Goal: Transaction & Acquisition: Obtain resource

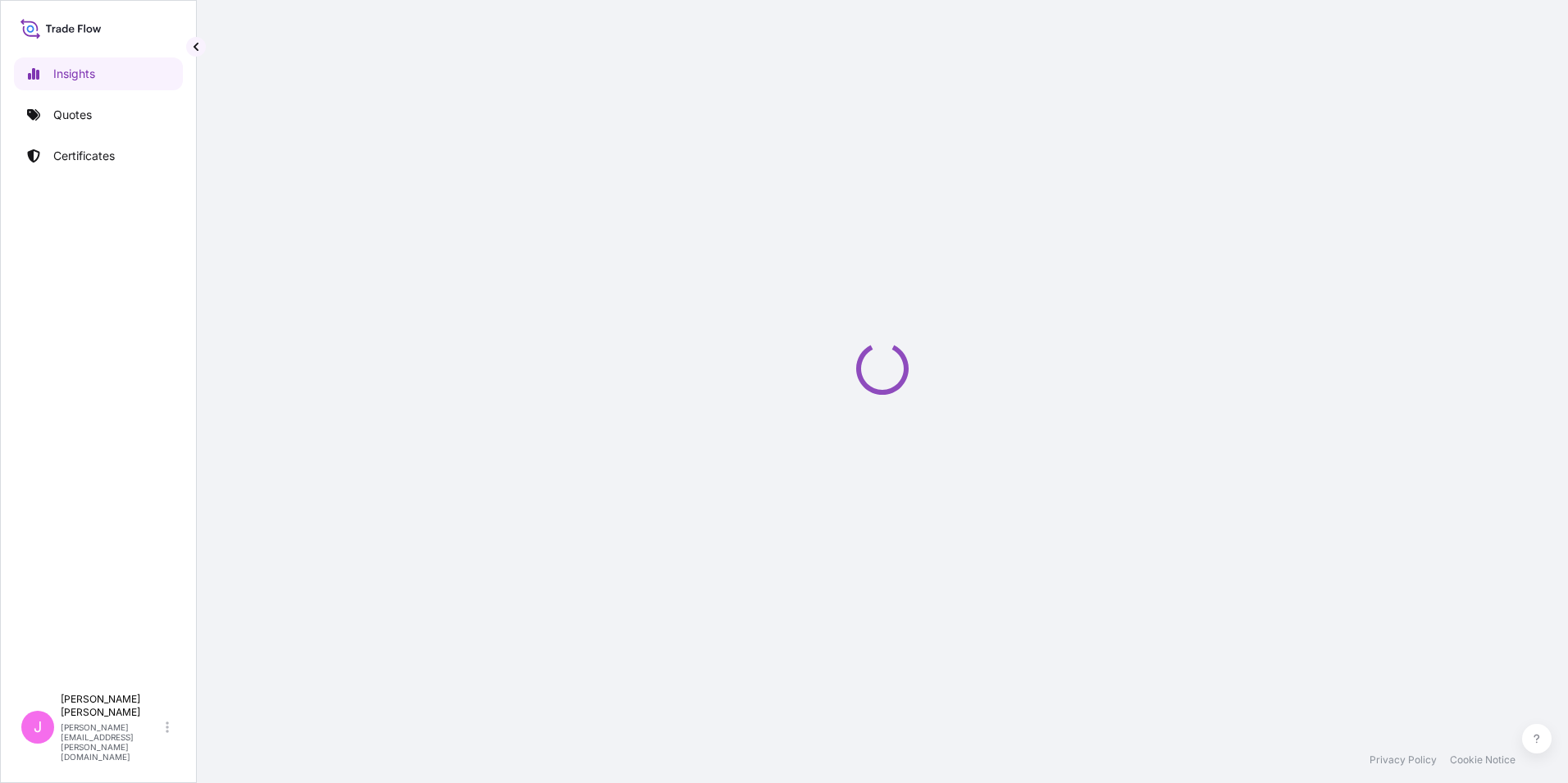
select select "2025"
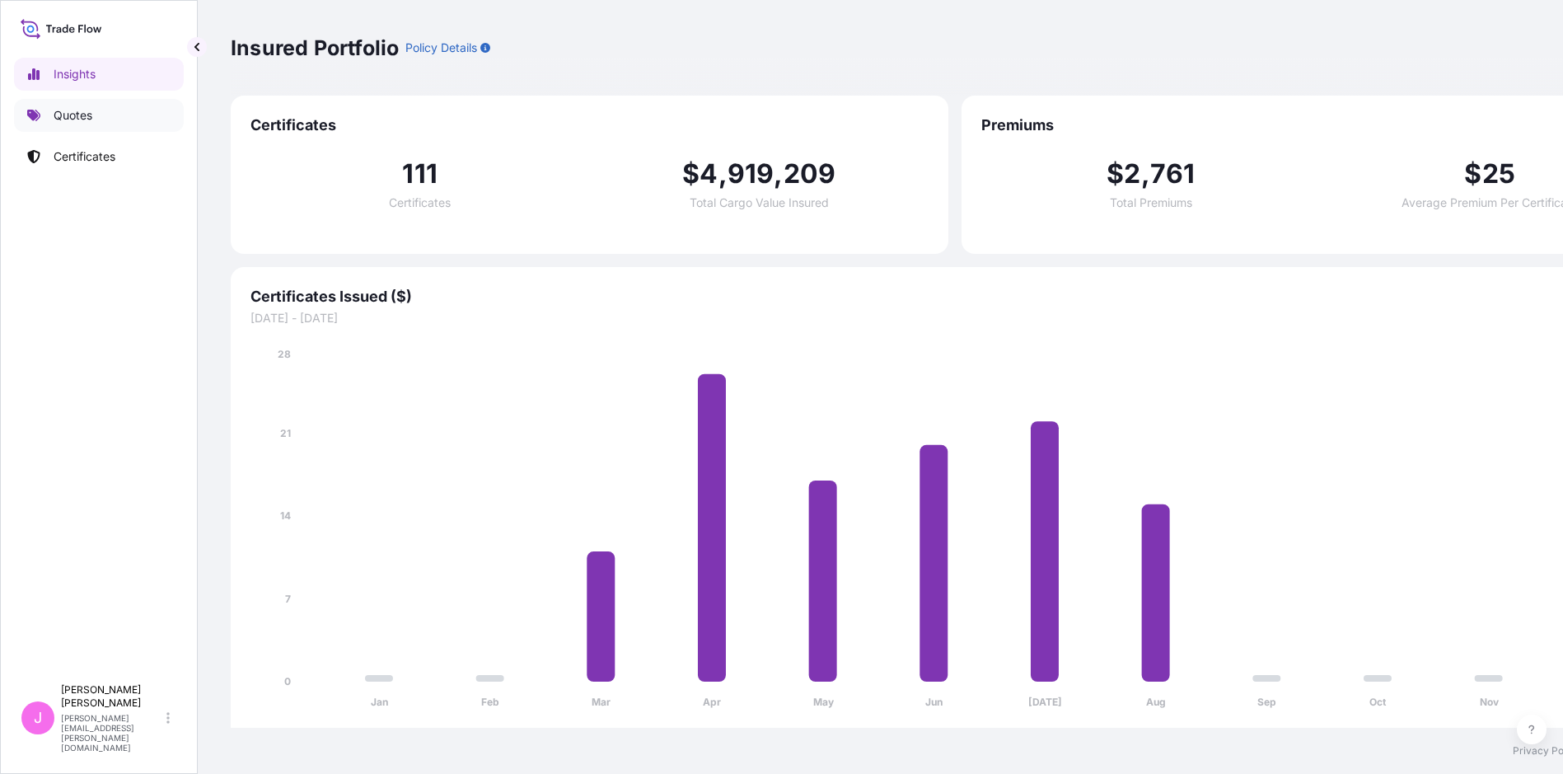
click at [78, 111] on p "Quotes" at bounding box center [73, 115] width 39 height 16
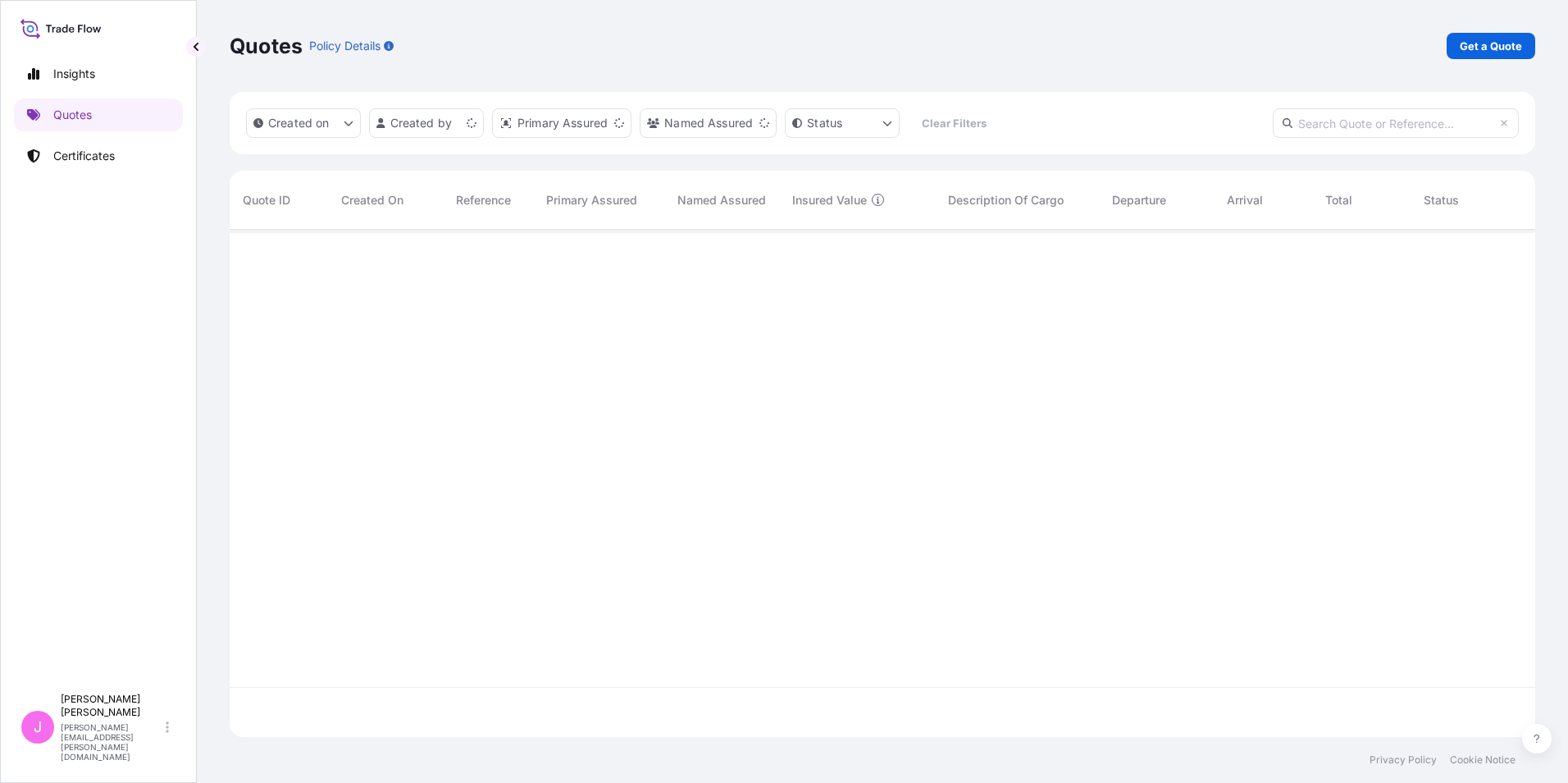
scroll to position [504, 1293]
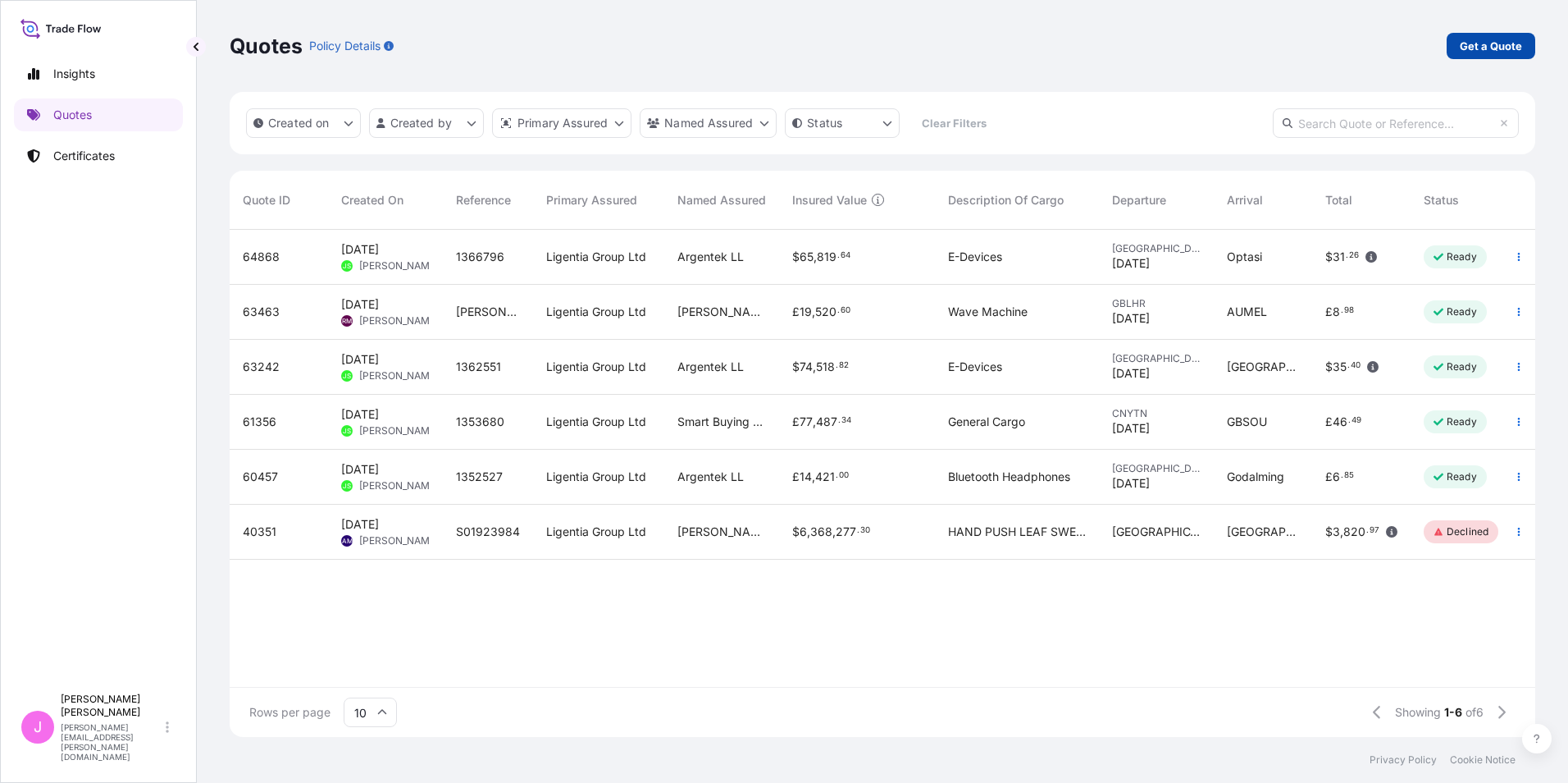
click at [1491, 46] on p "Get a Quote" at bounding box center [1490, 46] width 63 height 16
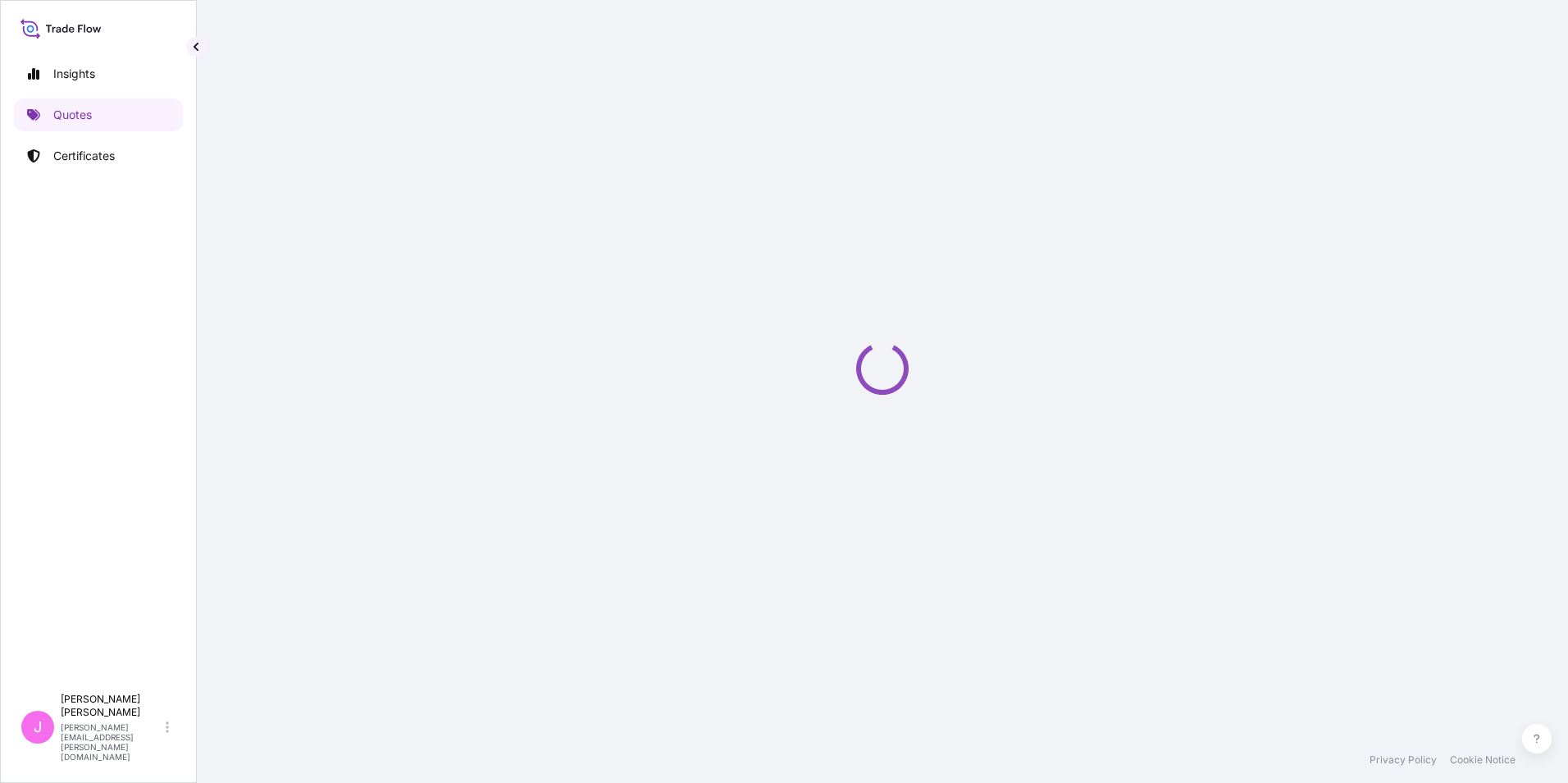
select select "Sea"
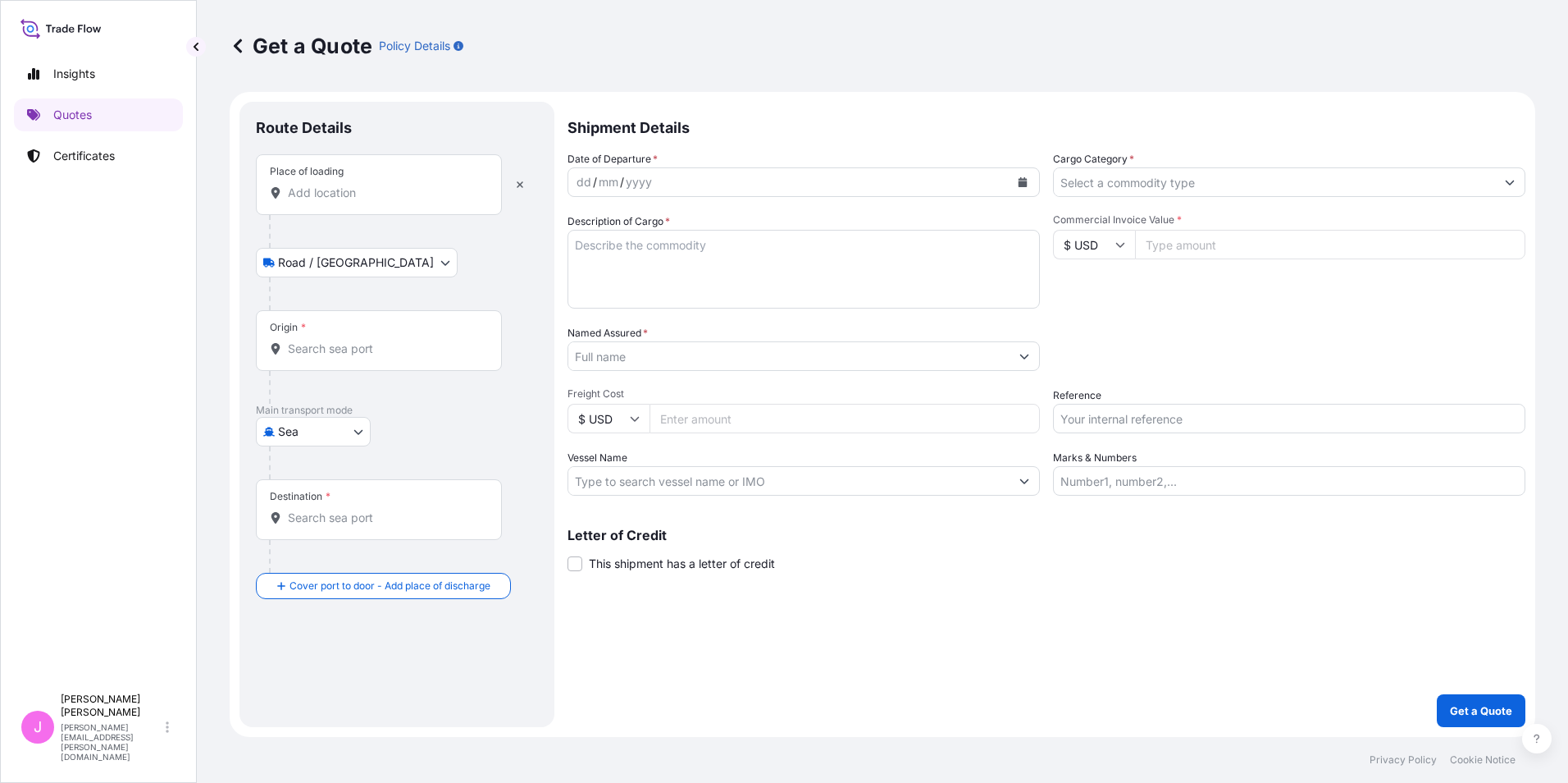
click at [312, 193] on input "Place of loading" at bounding box center [384, 192] width 193 height 16
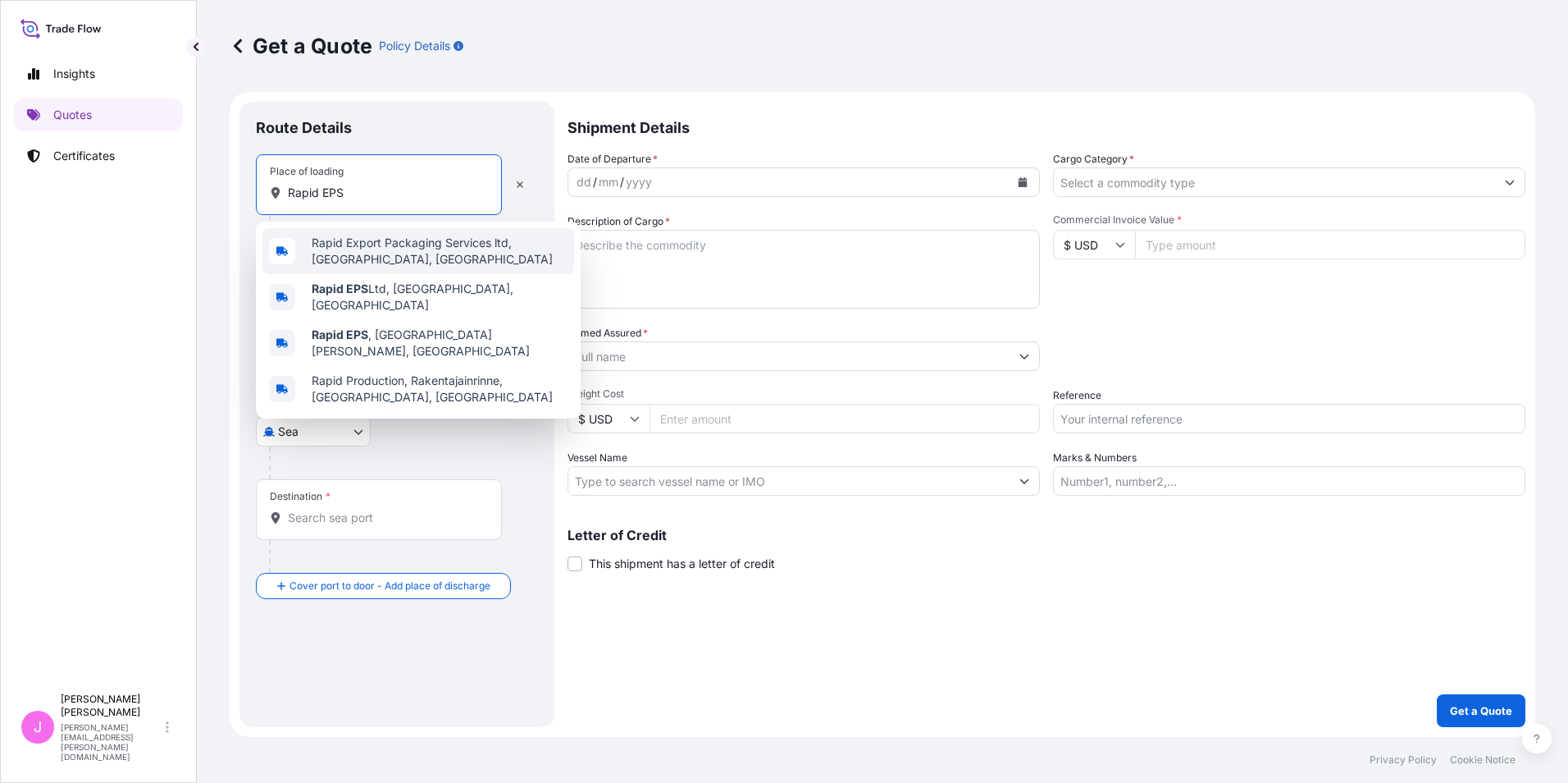
click at [360, 255] on span "Rapid Export Packaging Services ltd, Glasgow, UK" at bounding box center [439, 251] width 256 height 33
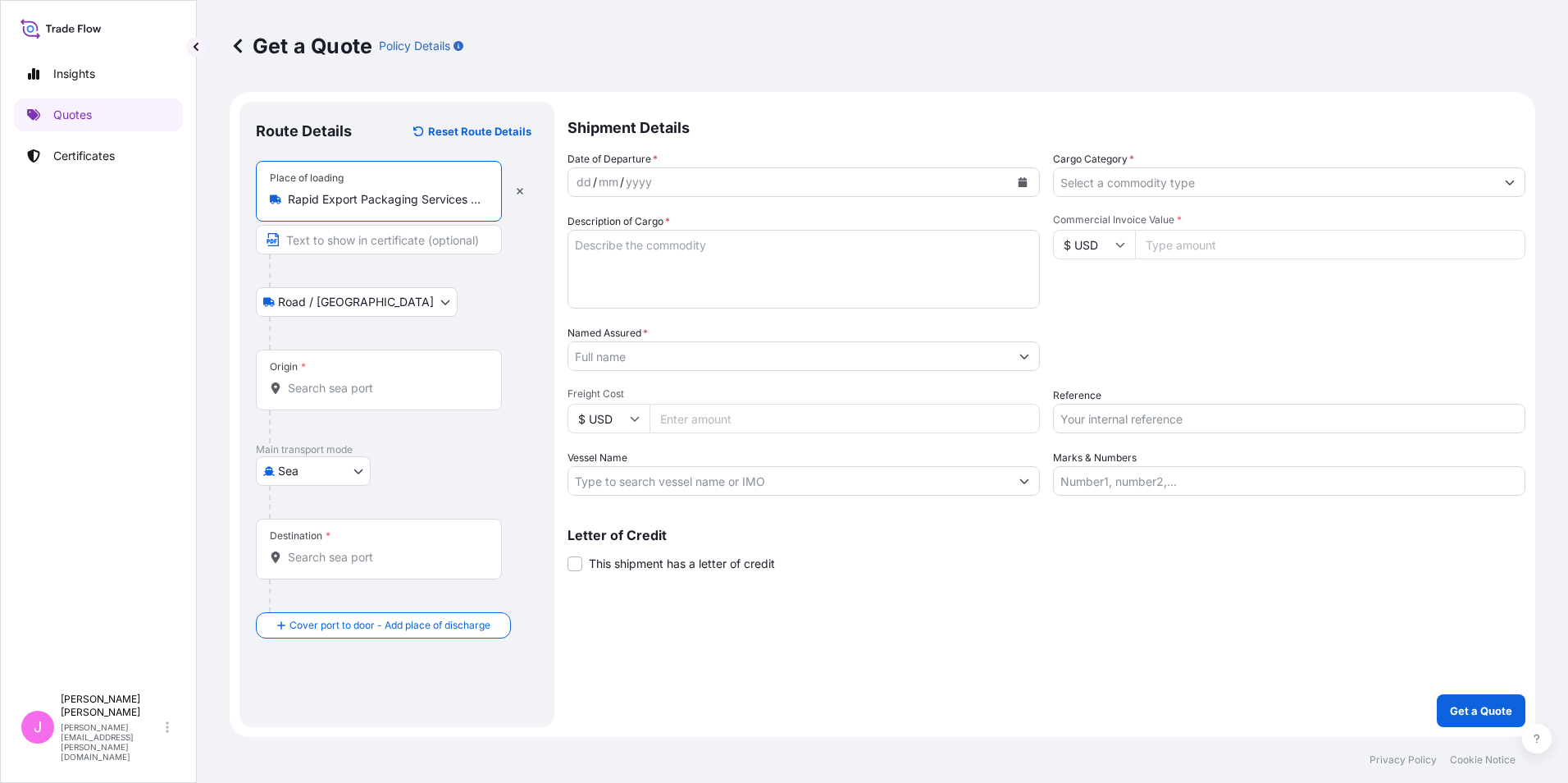
type input "Rapid Export Packaging Services ltd, Glasgow, UK"
click at [358, 249] on input "Text to appear on certificate" at bounding box center [378, 240] width 246 height 30
type input "Collection from Door"
click at [349, 388] on input "Origin *" at bounding box center [384, 388] width 193 height 16
click at [335, 391] on input "Origin * Please select an origin" at bounding box center [384, 388] width 193 height 16
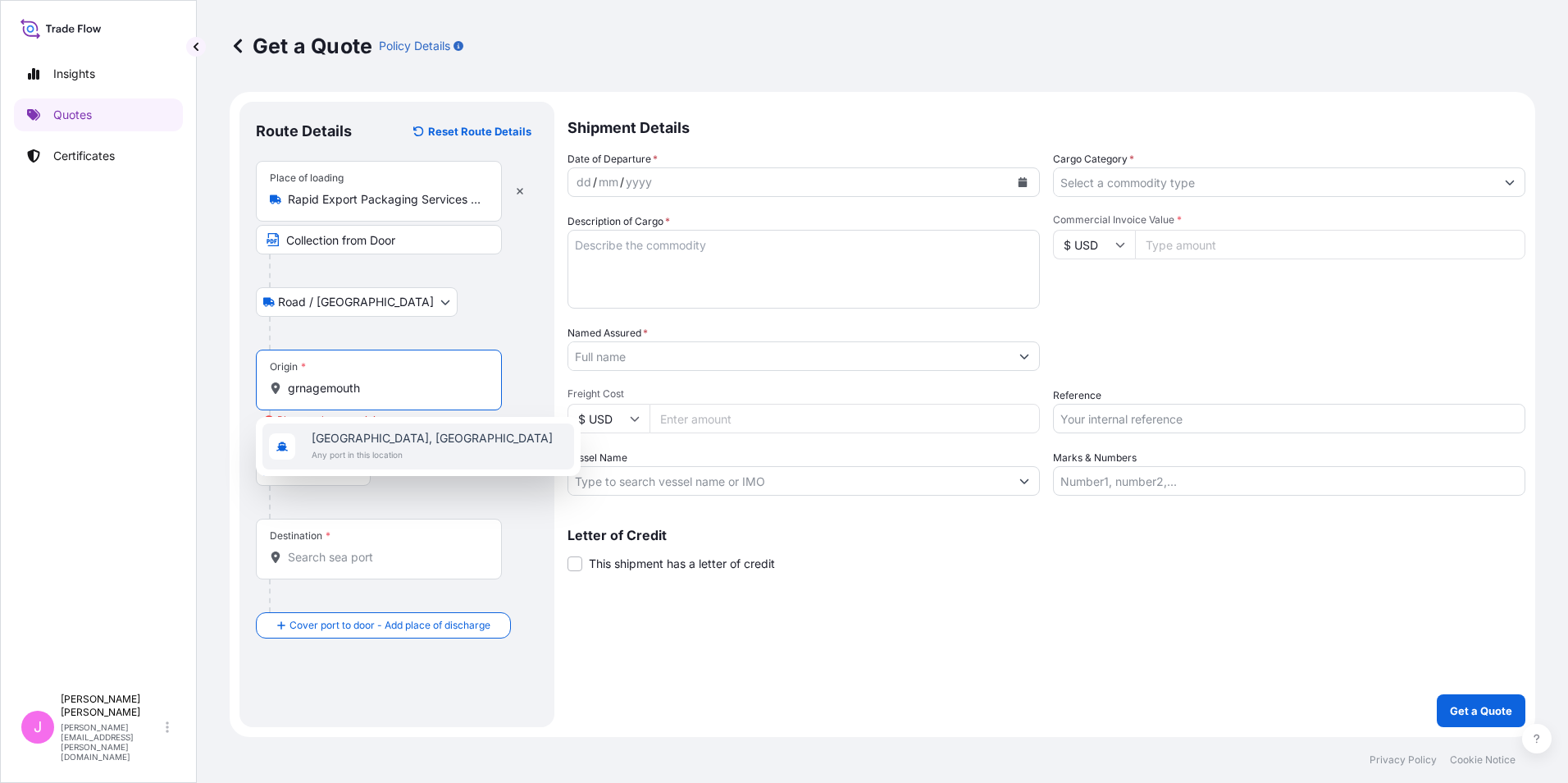
click at [363, 438] on span "Grangemouth, UK" at bounding box center [432, 438] width 241 height 16
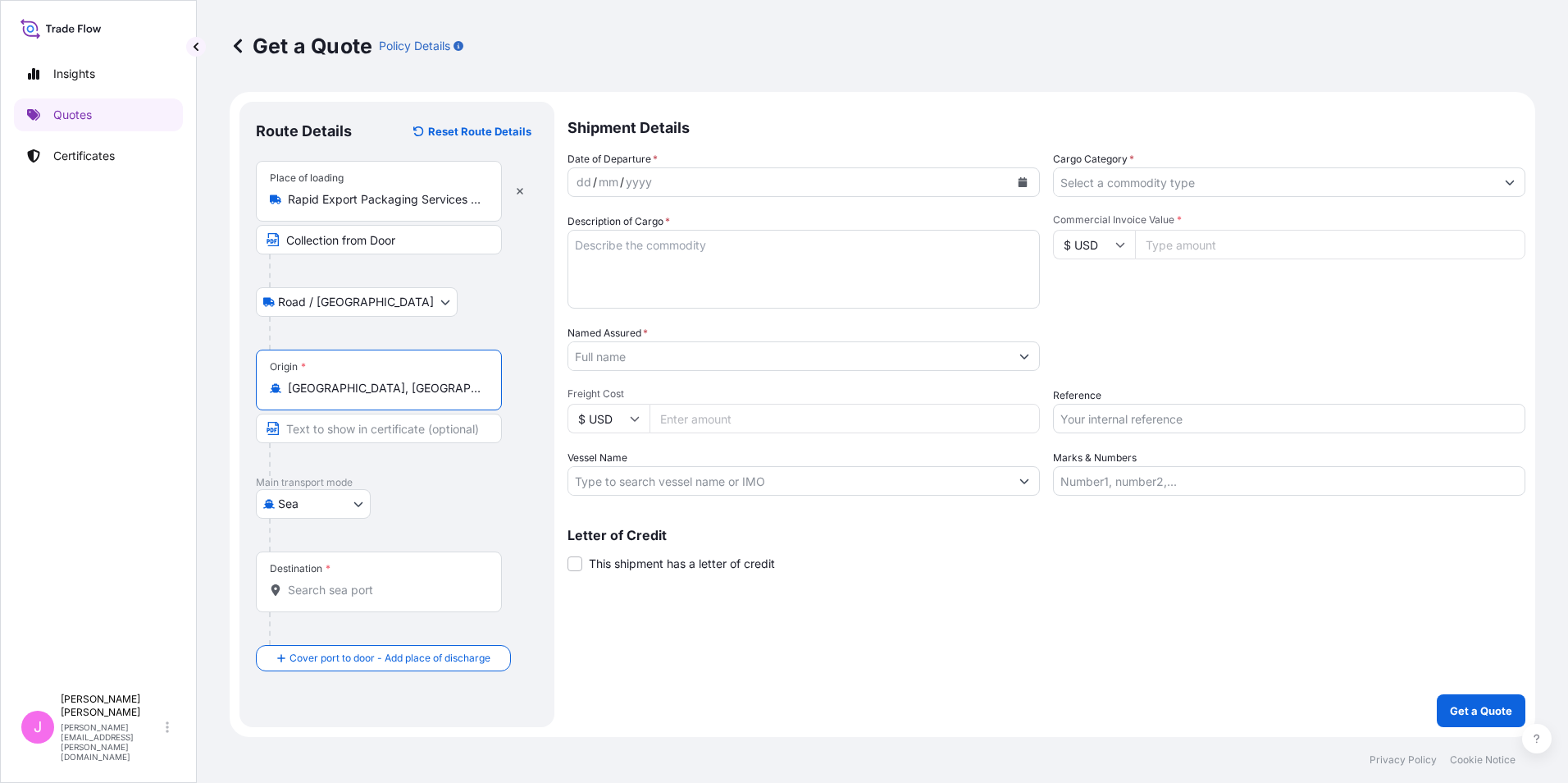
type input "Grangemouth, UK"
click at [356, 435] on input "Text to appear on certificate" at bounding box center [378, 428] width 246 height 30
type input "Sea"
click at [358, 595] on input "Destination *" at bounding box center [384, 590] width 193 height 16
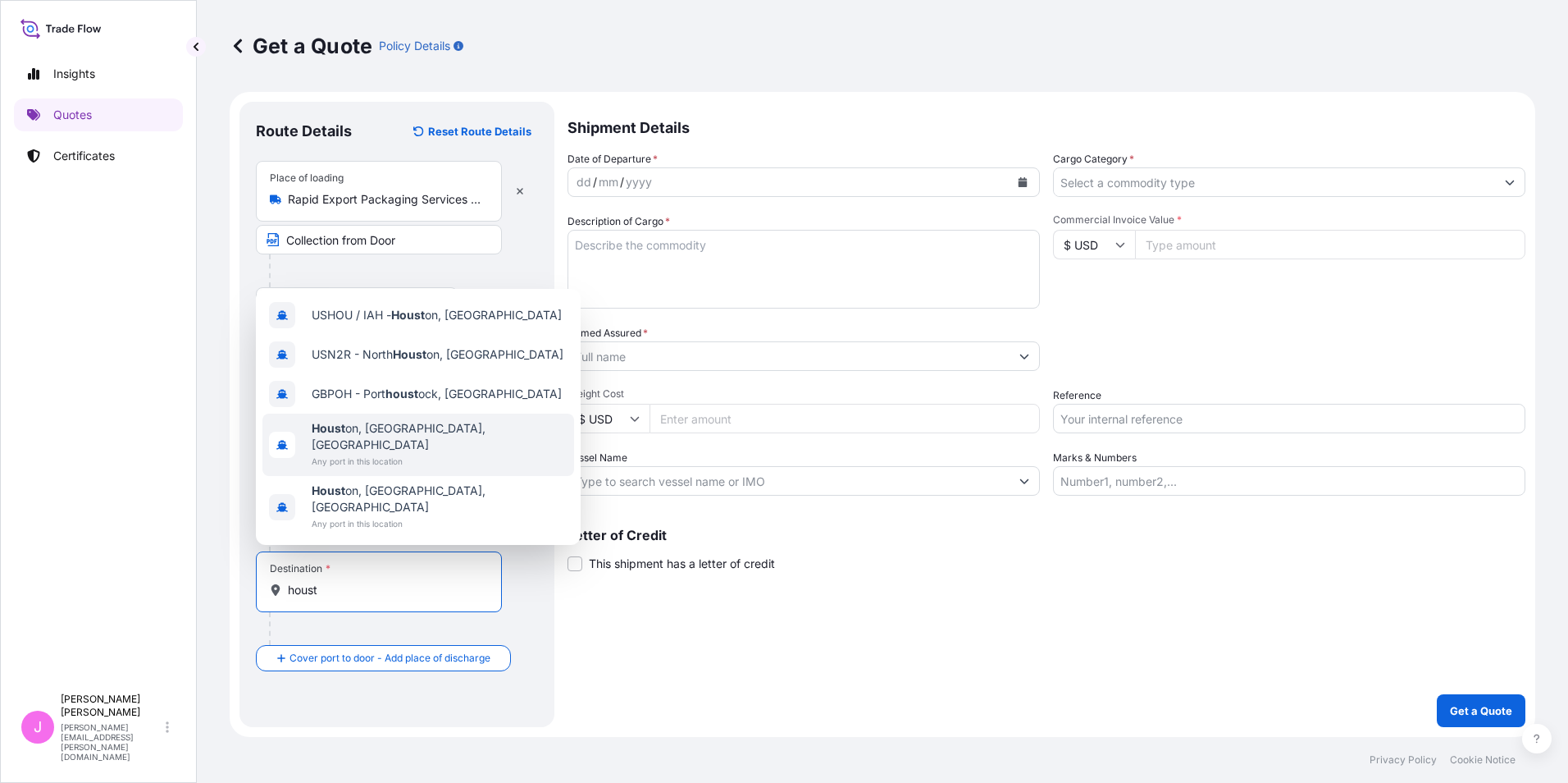
click at [393, 453] on span "Houst on, TX, USA" at bounding box center [439, 436] width 256 height 33
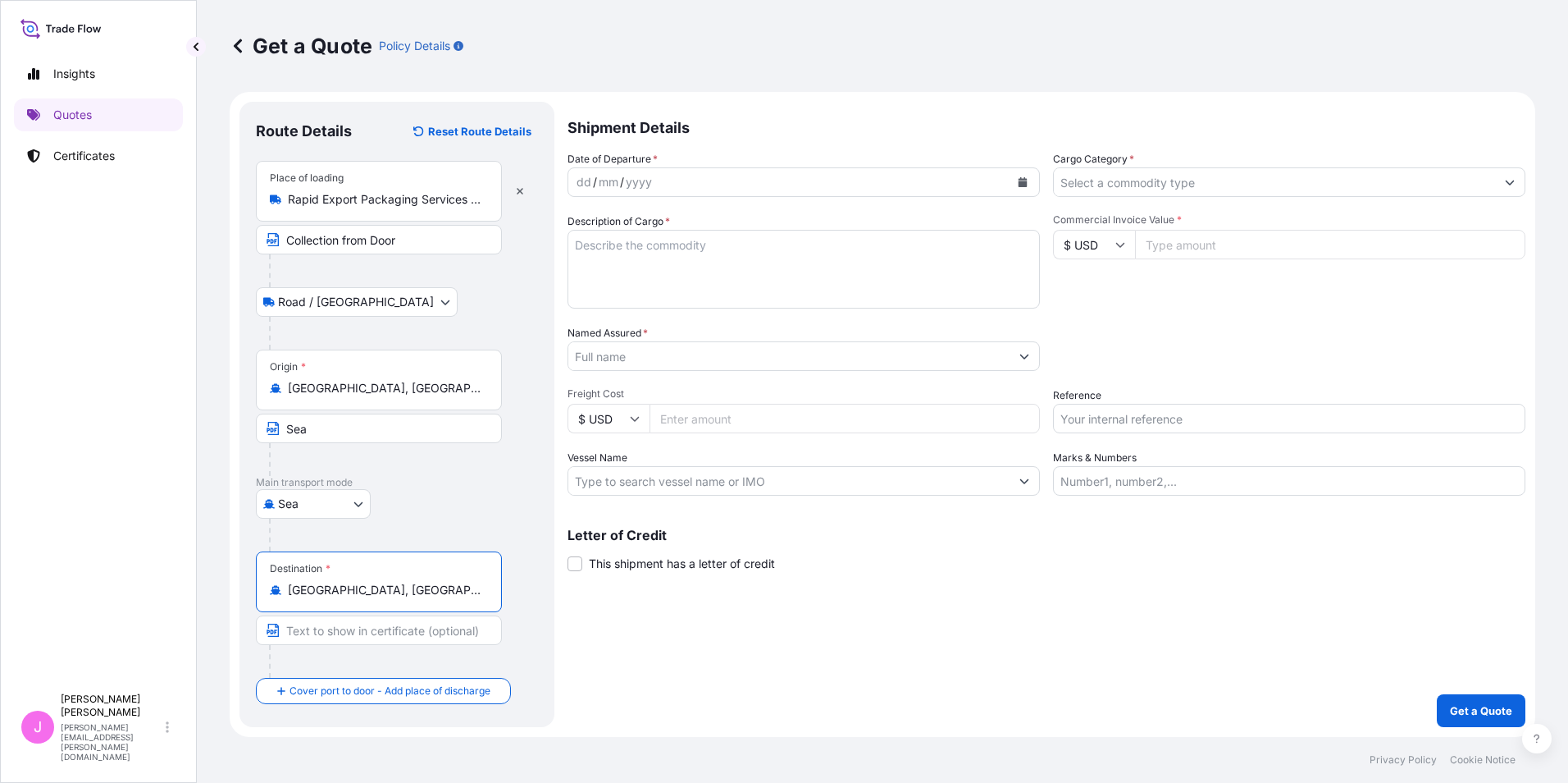
type input "Houston, TX, USA"
click at [330, 636] on input "Text to appear on certificate" at bounding box center [378, 631] width 246 height 30
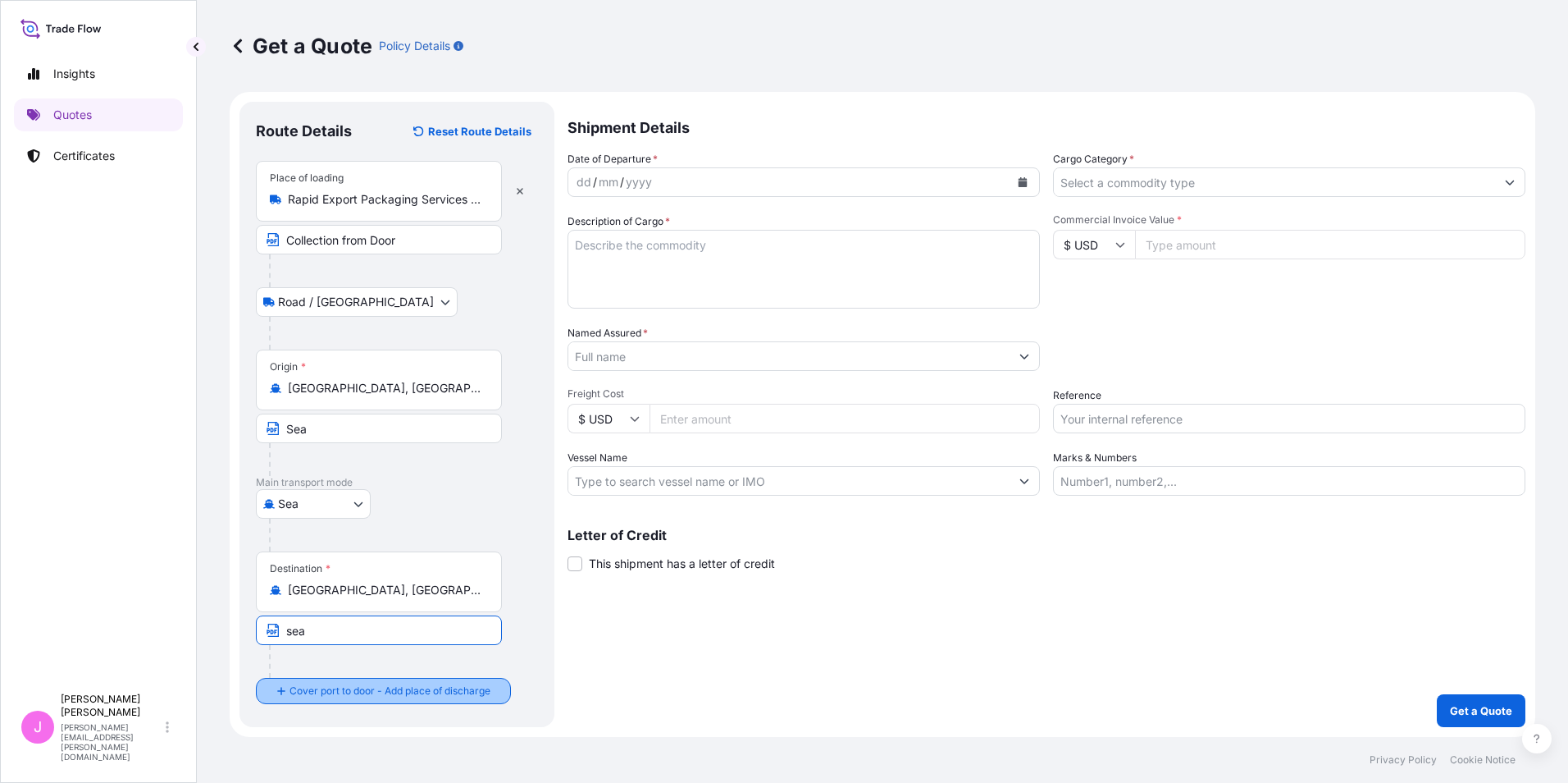
type input "sea"
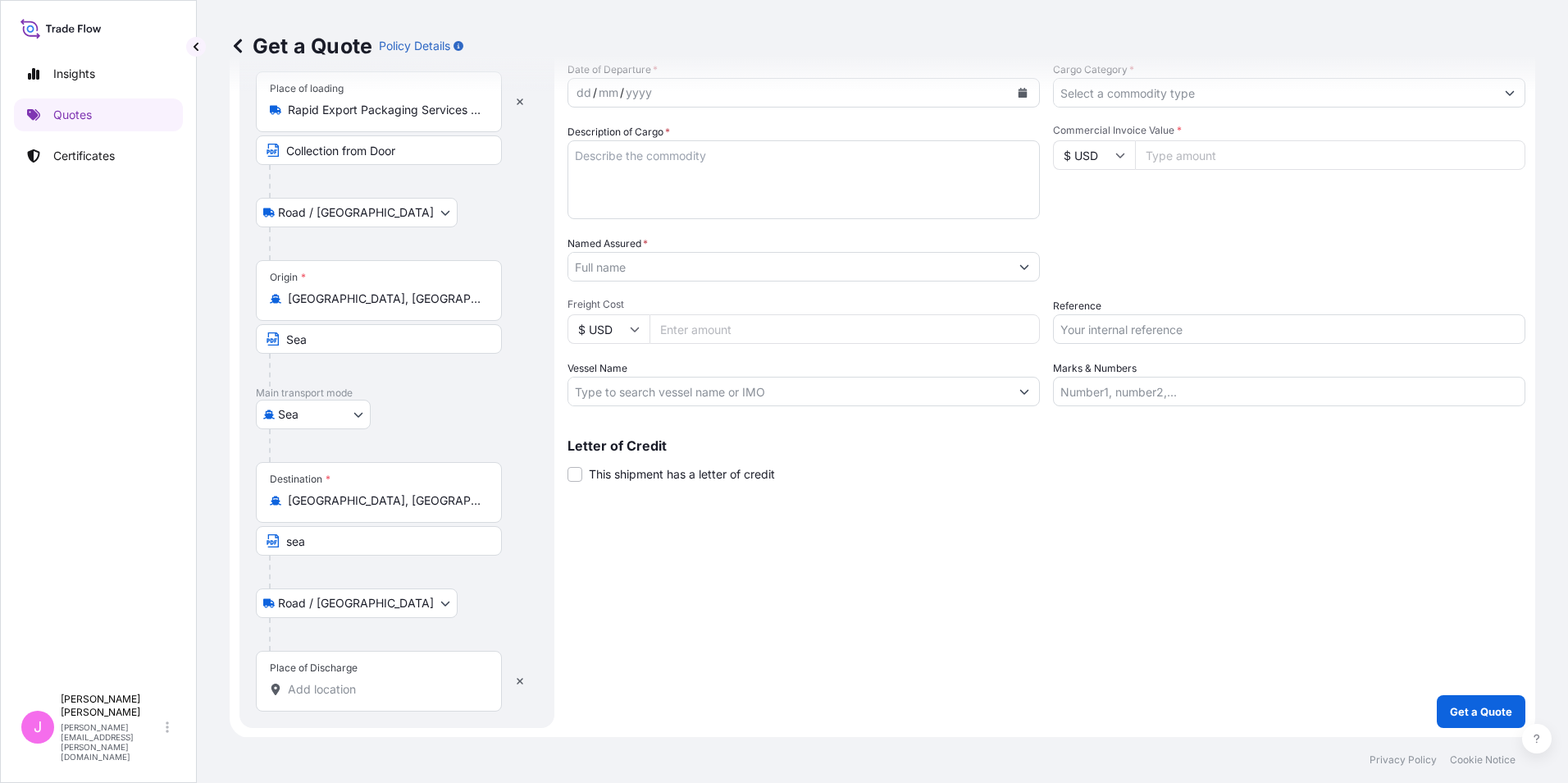
scroll to position [91, 0]
click at [335, 698] on div "Place of Discharge" at bounding box center [378, 679] width 246 height 61
click at [335, 696] on input "Place of Discharge" at bounding box center [384, 688] width 193 height 16
click at [323, 690] on input "Place of Discharge" at bounding box center [384, 688] width 193 height 16
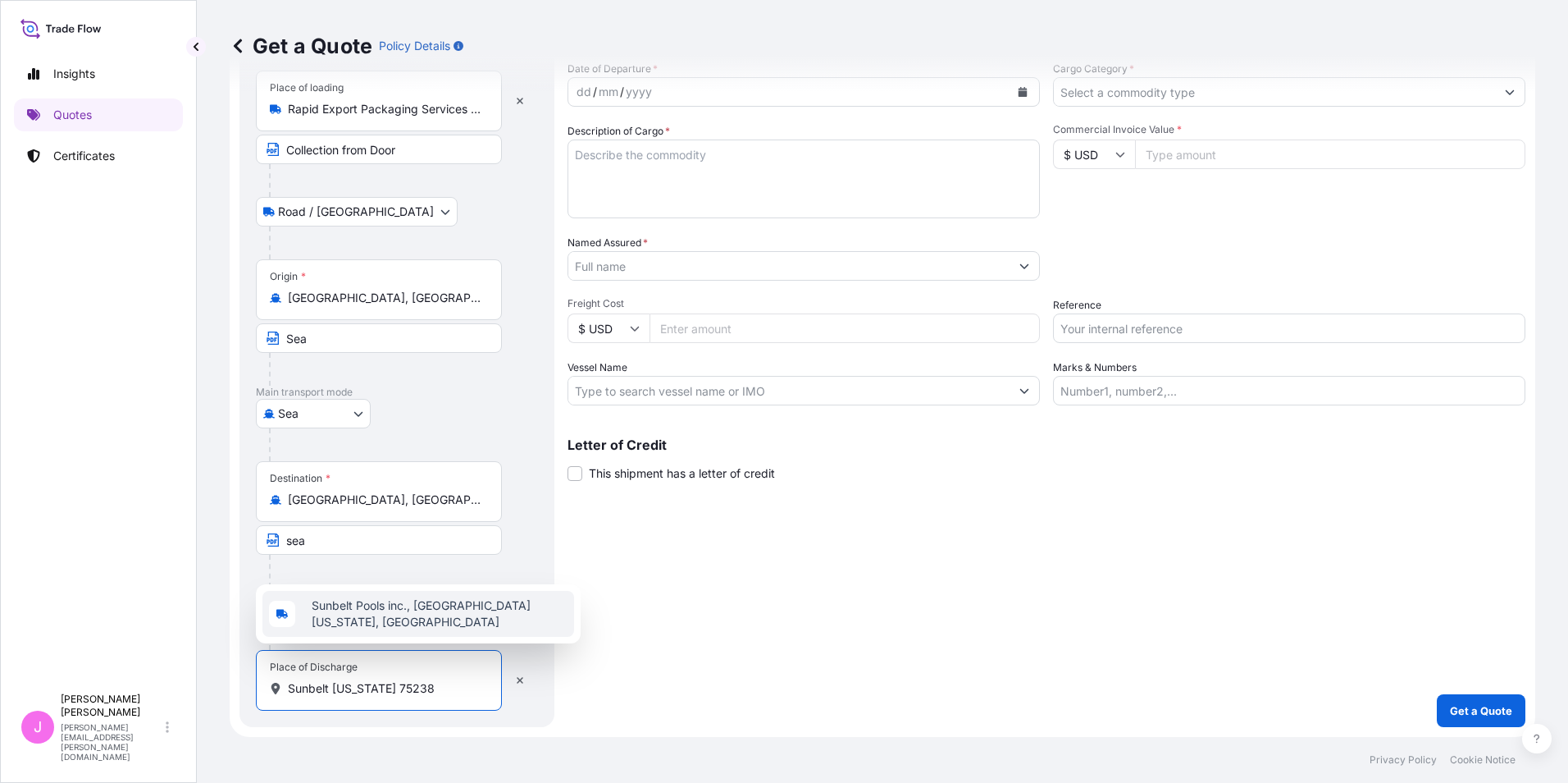
click at [337, 619] on span "Sunbelt Pools inc., Plano Road, Dallas, Texas 75238, USA" at bounding box center [439, 614] width 256 height 33
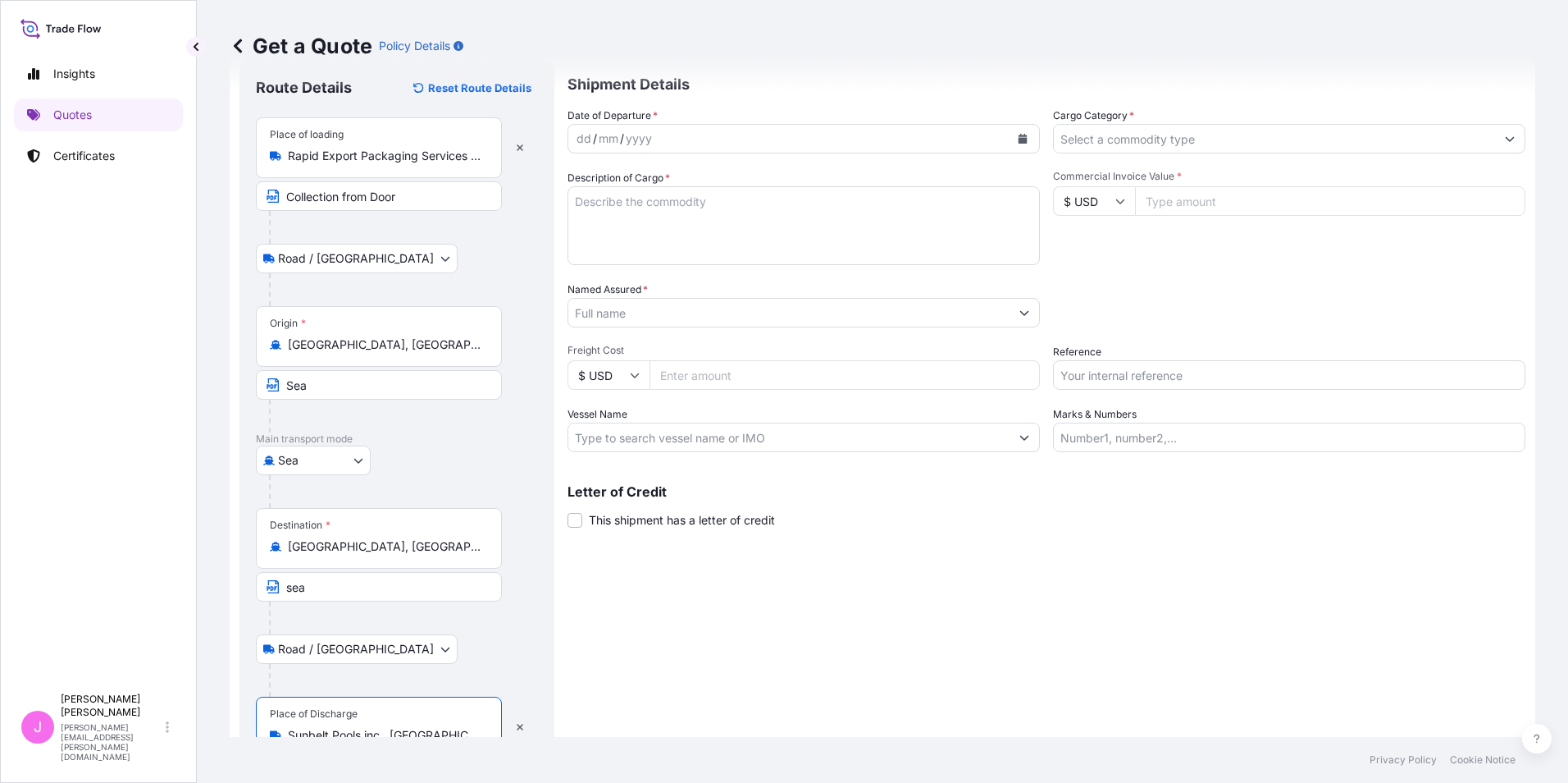
scroll to position [0, 0]
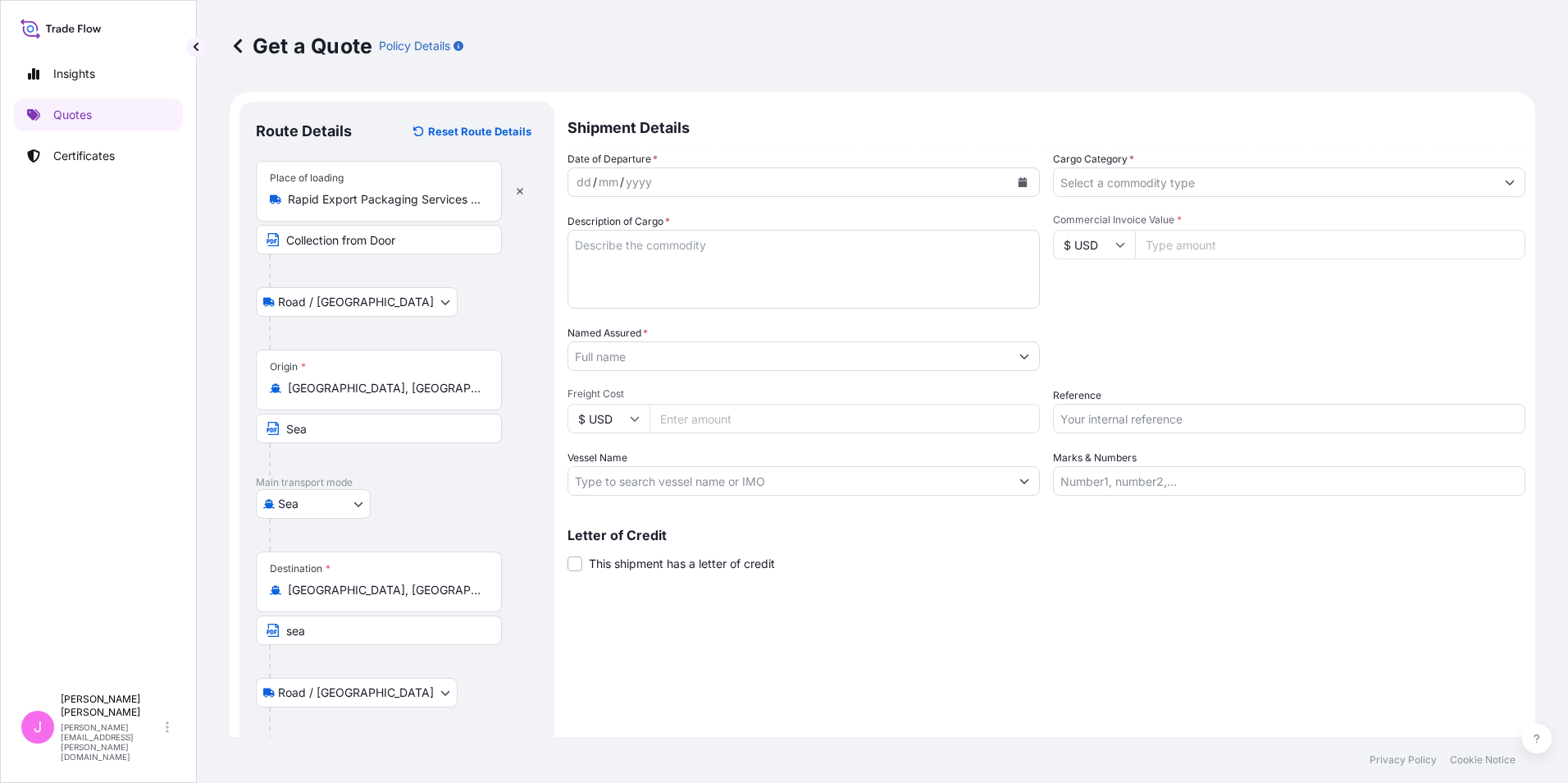
type input "Sunbelt Pools inc., Plano Road, Dallas, Texas 75238, USA"
click at [1018, 181] on icon "Calendar" at bounding box center [1022, 182] width 9 height 10
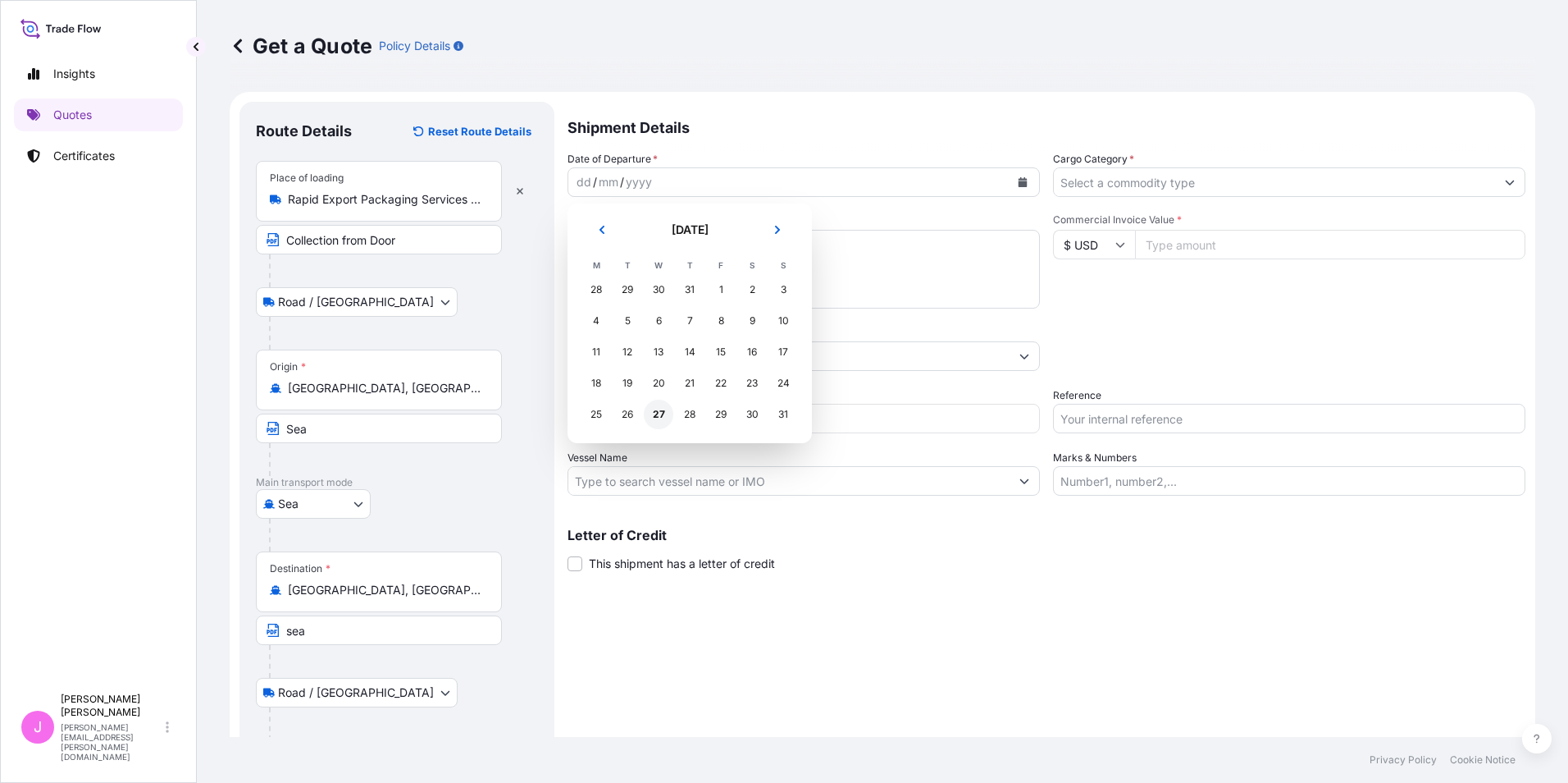
click at [658, 414] on div "27" at bounding box center [659, 414] width 30 height 30
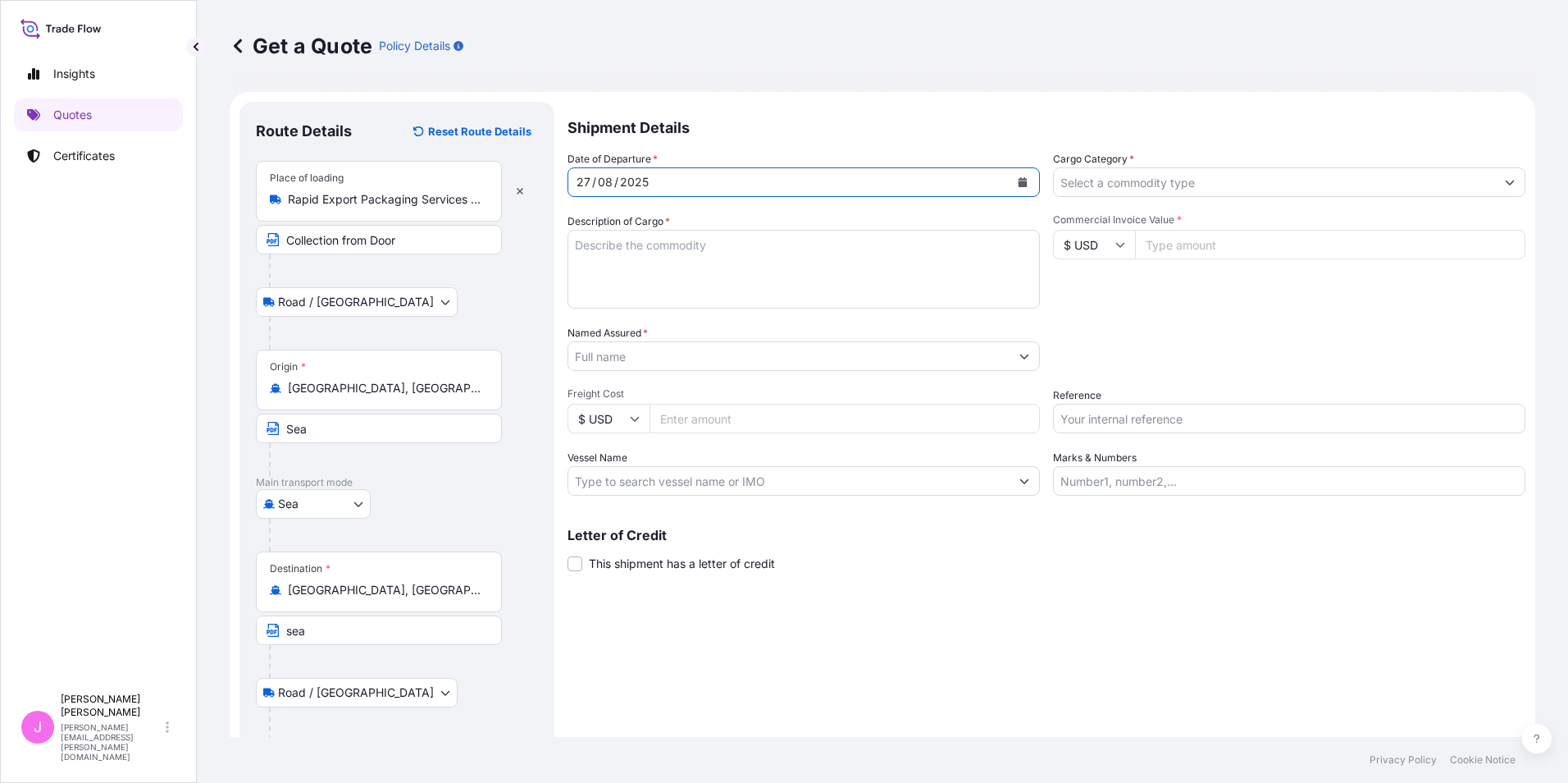
click at [1075, 181] on input "Cargo Category *" at bounding box center [1274, 182] width 441 height 30
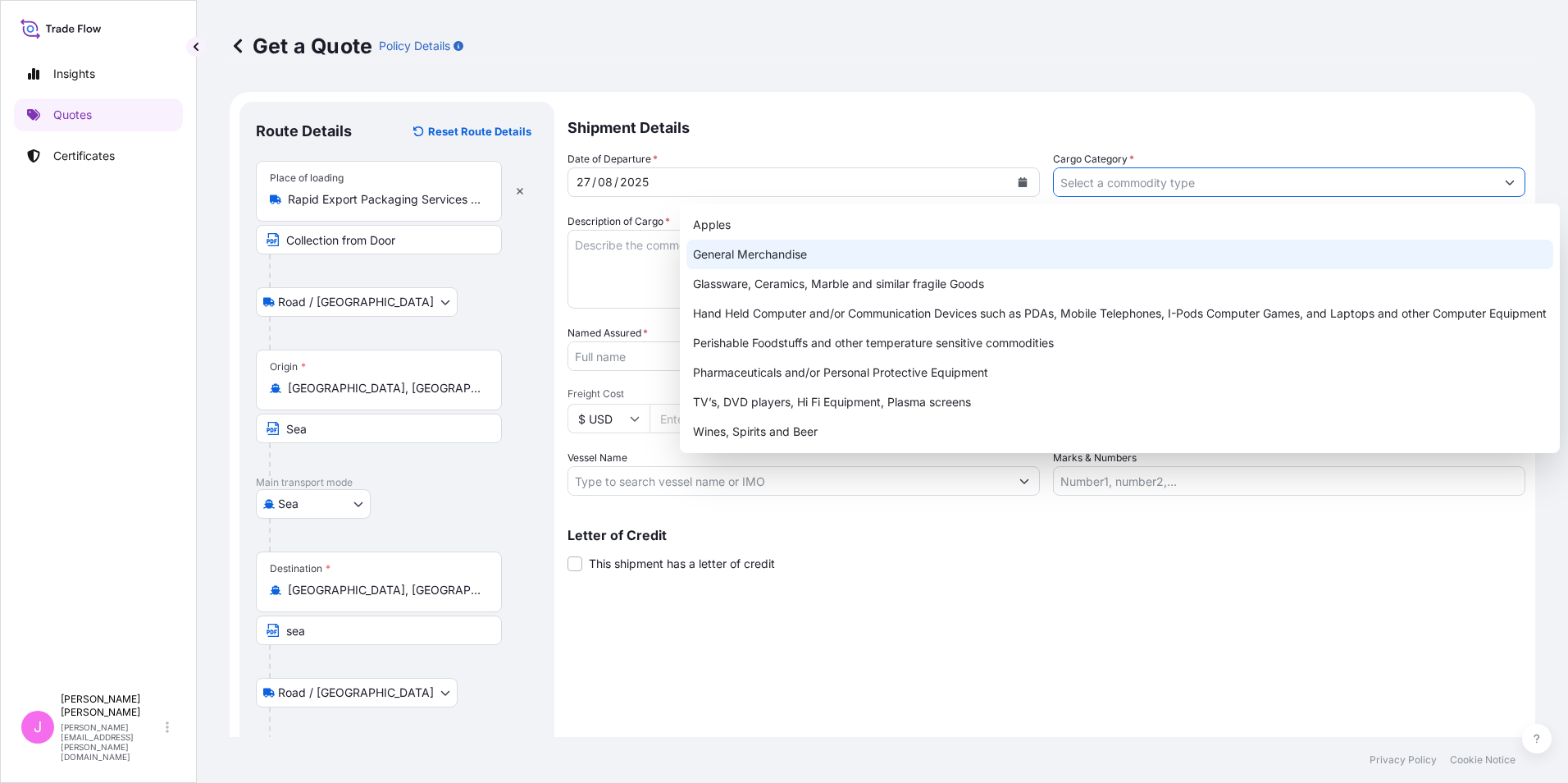
click at [781, 255] on div "General Merchandise" at bounding box center [1120, 255] width 867 height 30
type input "General Merchandise"
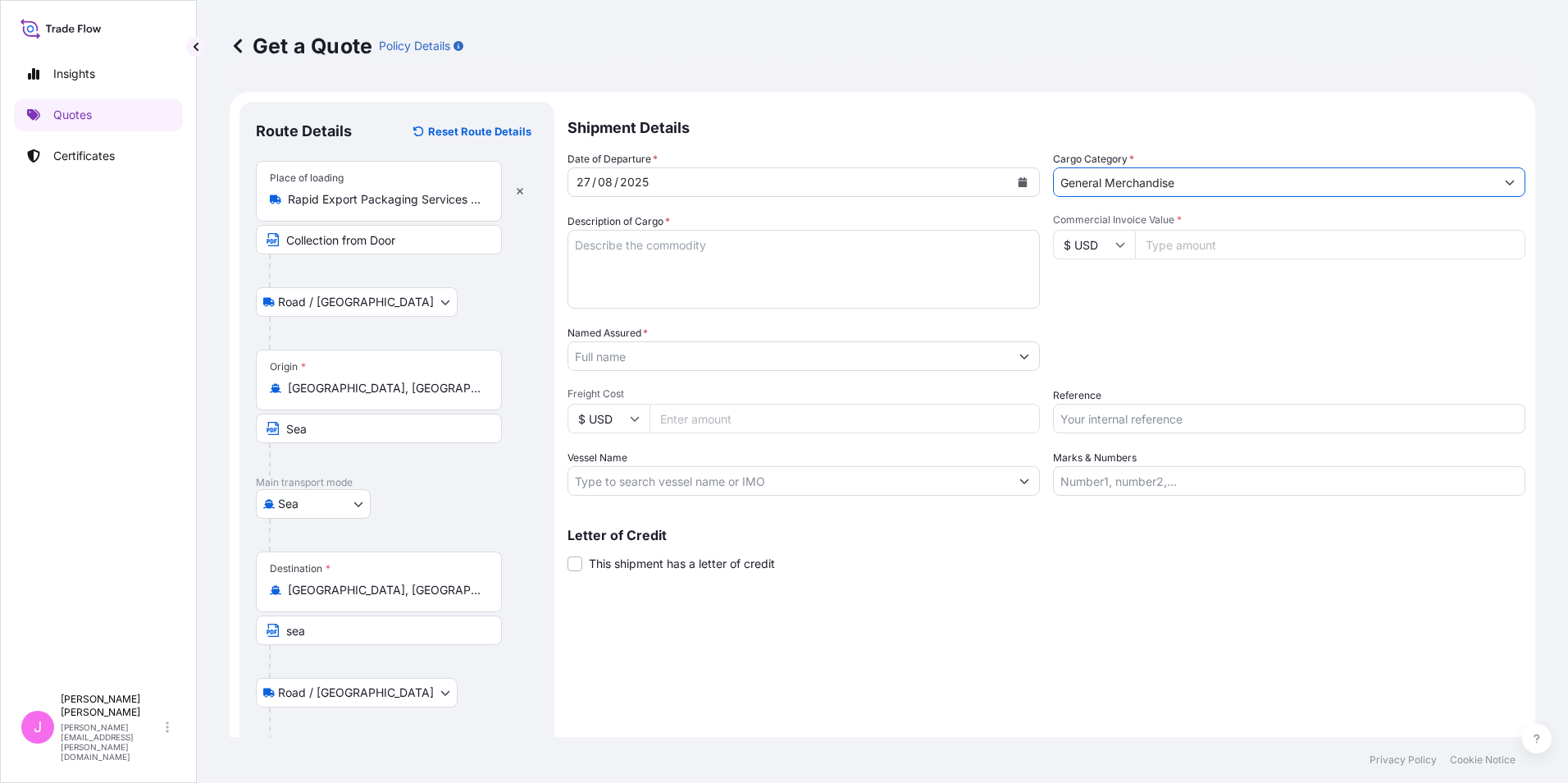
click at [673, 261] on textarea "Description of Cargo *" at bounding box center [803, 269] width 473 height 79
click at [614, 250] on textarea "Description of Cargo *" at bounding box center [803, 269] width 473 height 79
paste textarea "New Double Surf Air Surfing Simulator"
type textarea "New Double Surf Air Surfing Simulator"
click at [1119, 246] on icon at bounding box center [1120, 245] width 10 height 10
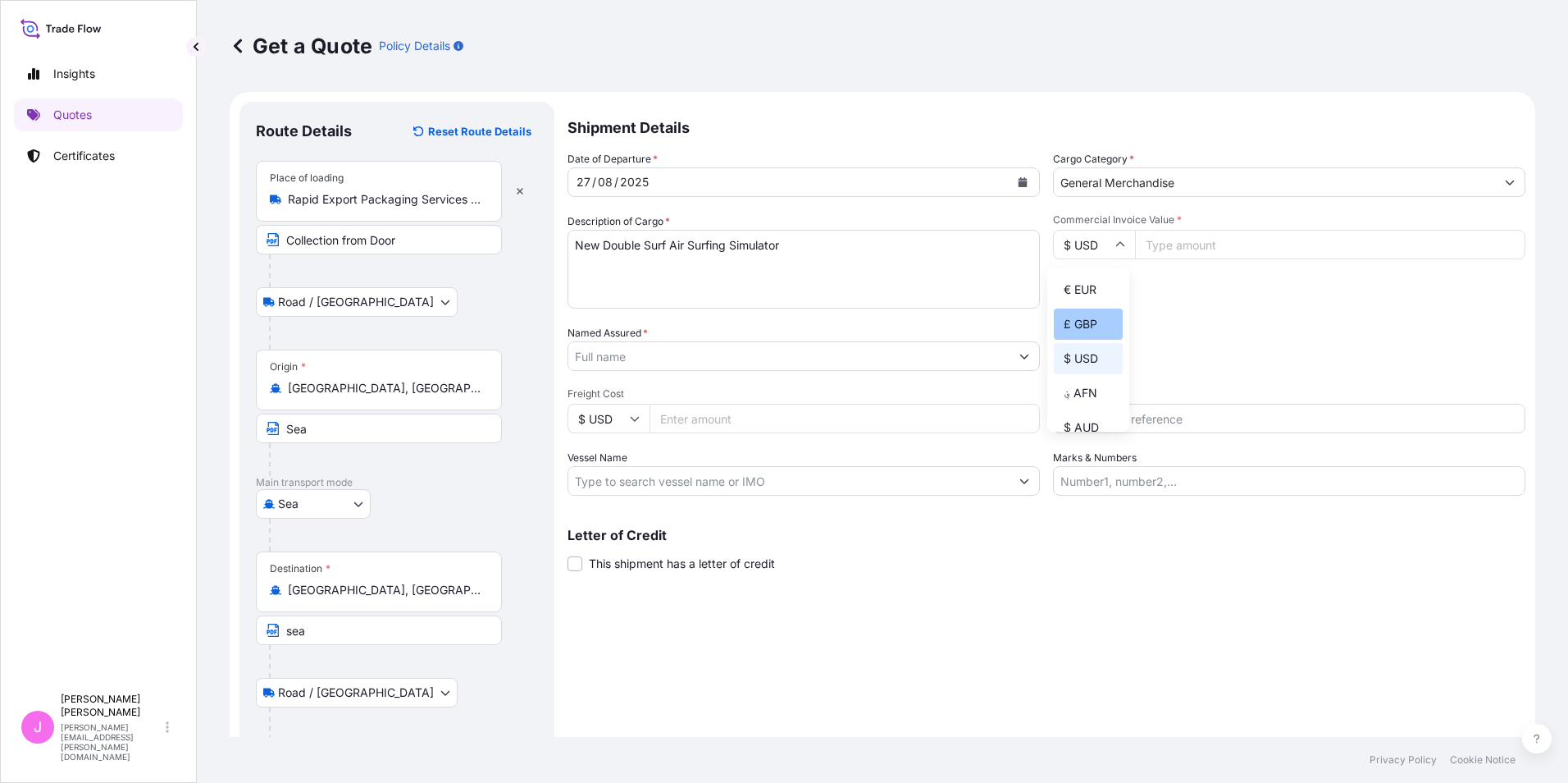
click at [1097, 321] on div "£ GBP" at bounding box center [1088, 324] width 69 height 31
type input "£ GBP"
click at [1195, 244] on input "Commercial Invoice Value *" at bounding box center [1330, 245] width 390 height 30
type input "145000"
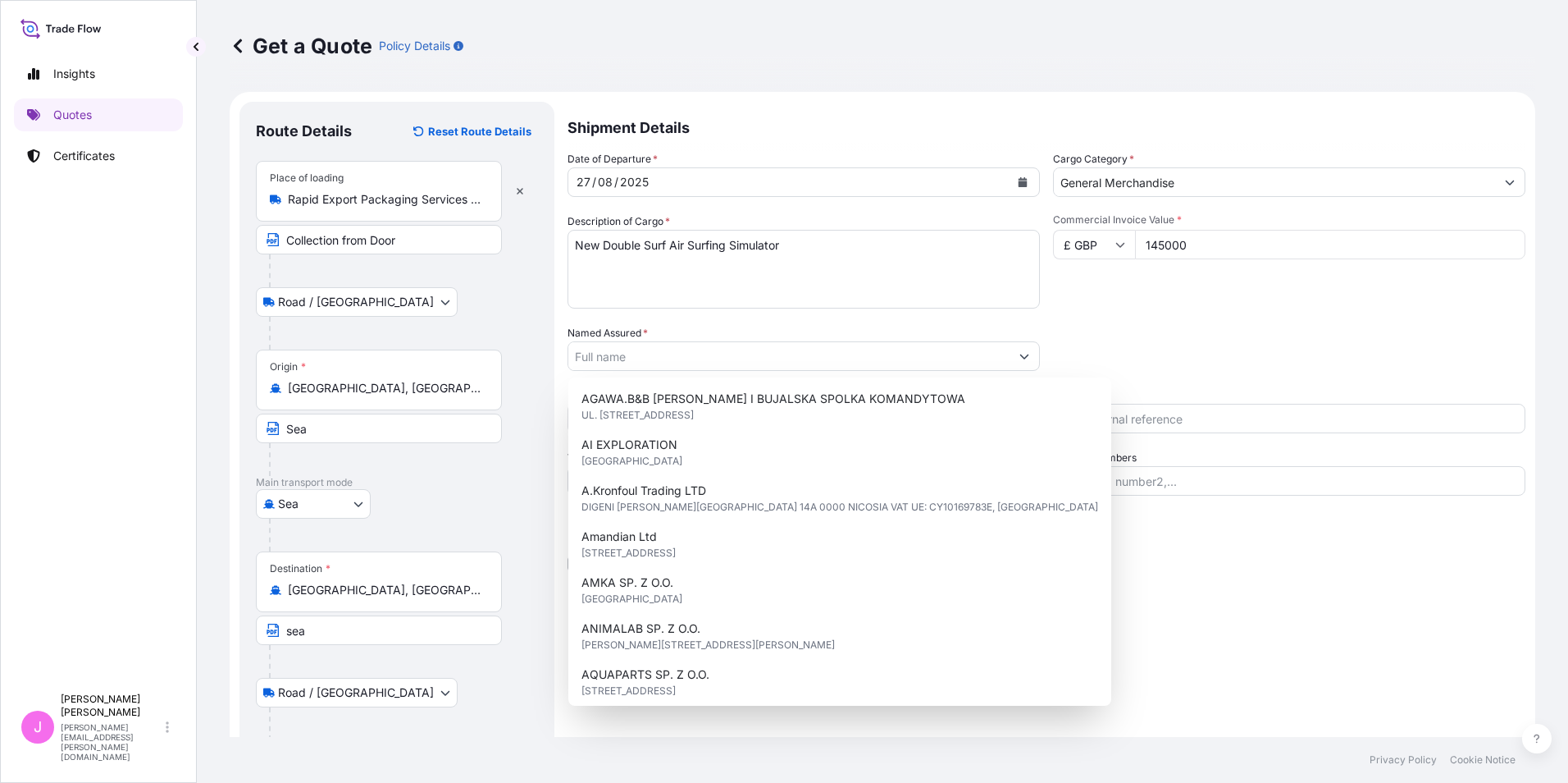
click at [1130, 294] on div "Commercial Invoice Value * £ GBP 145000" at bounding box center [1289, 261] width 473 height 96
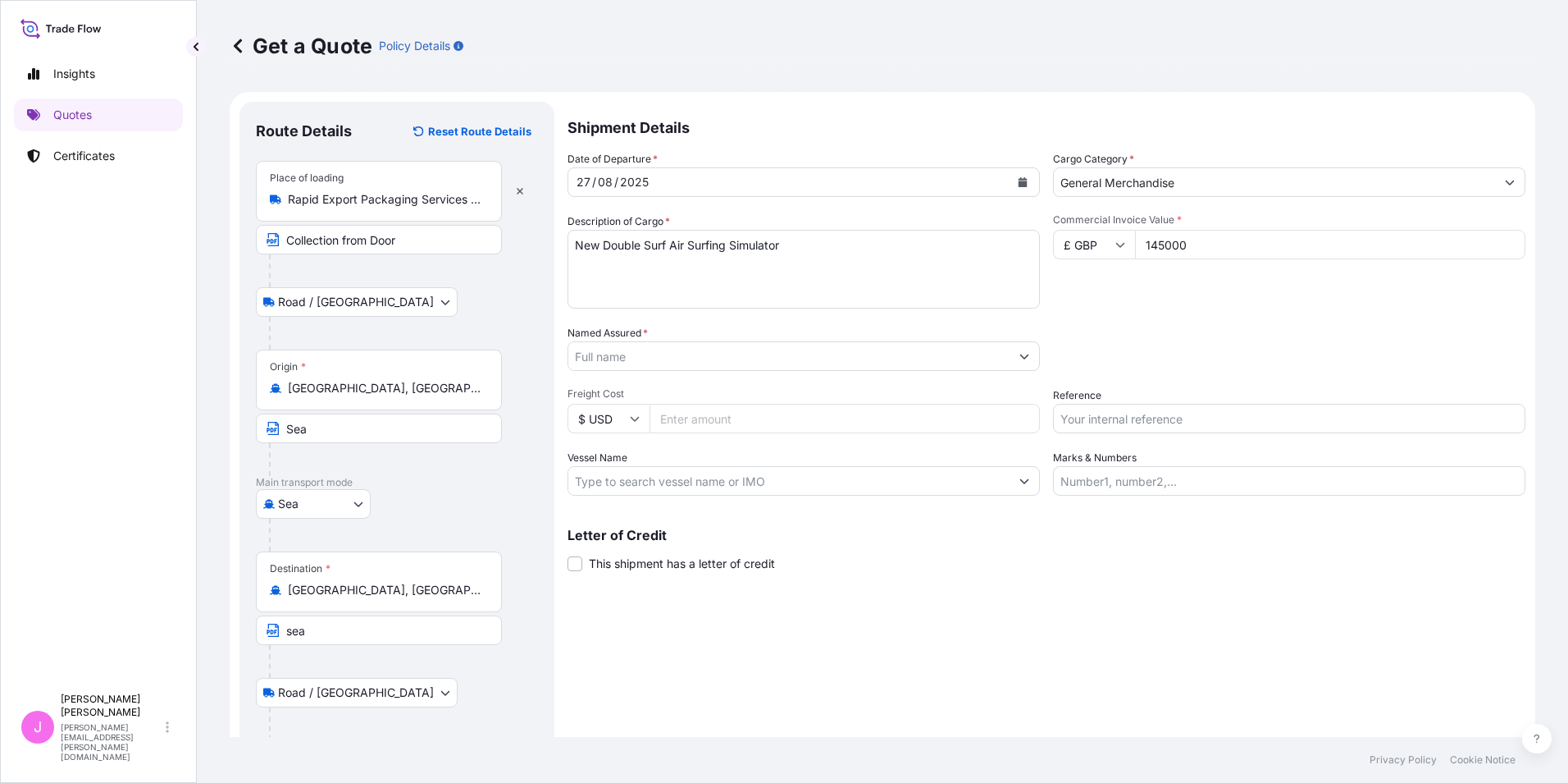
click at [621, 363] on input "Named Assured *" at bounding box center [788, 357] width 441 height 30
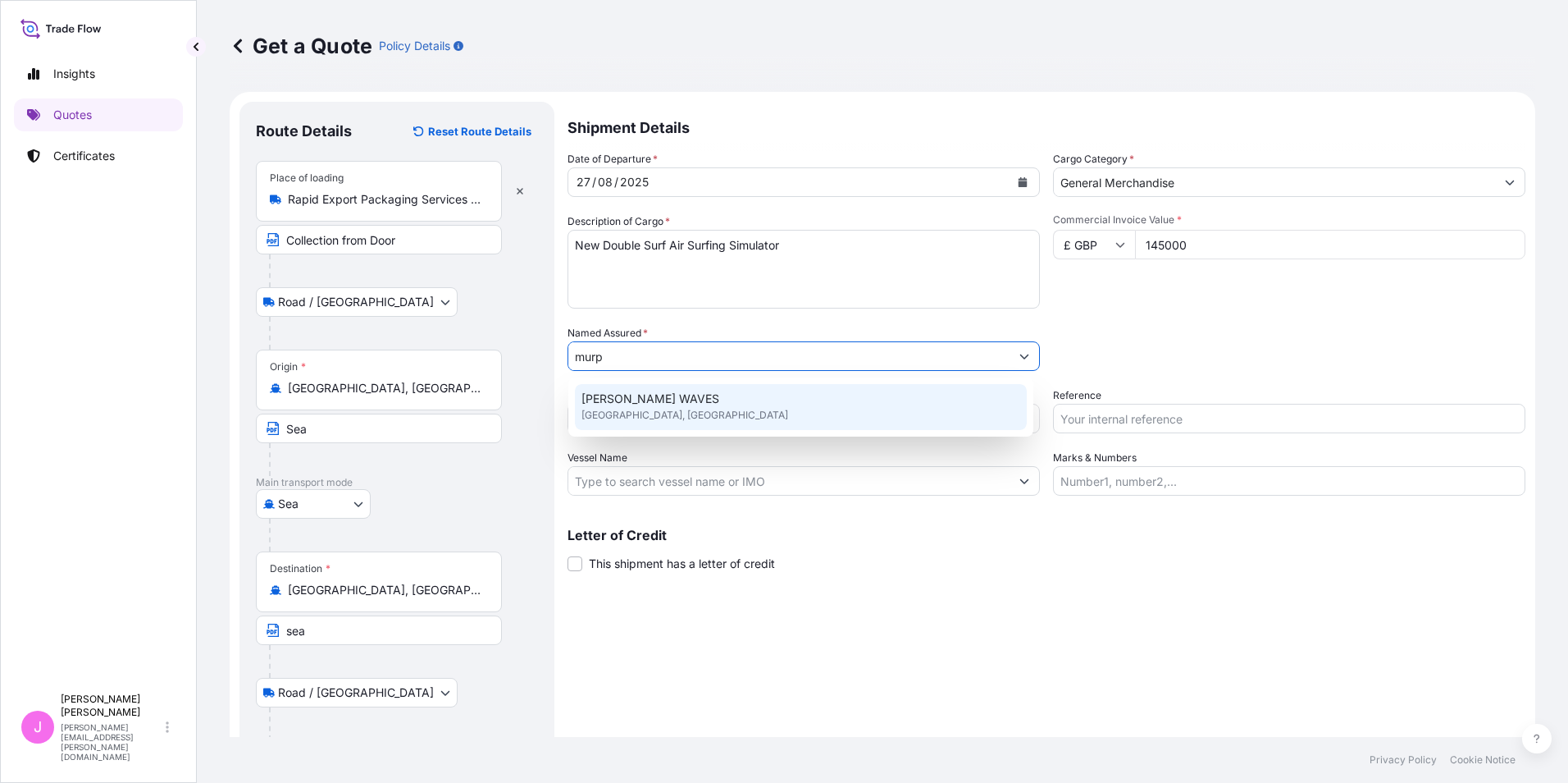
click at [629, 406] on div "MURPHY WAVES Hillington Road, Glasgow, United Kingdom" at bounding box center [800, 407] width 452 height 46
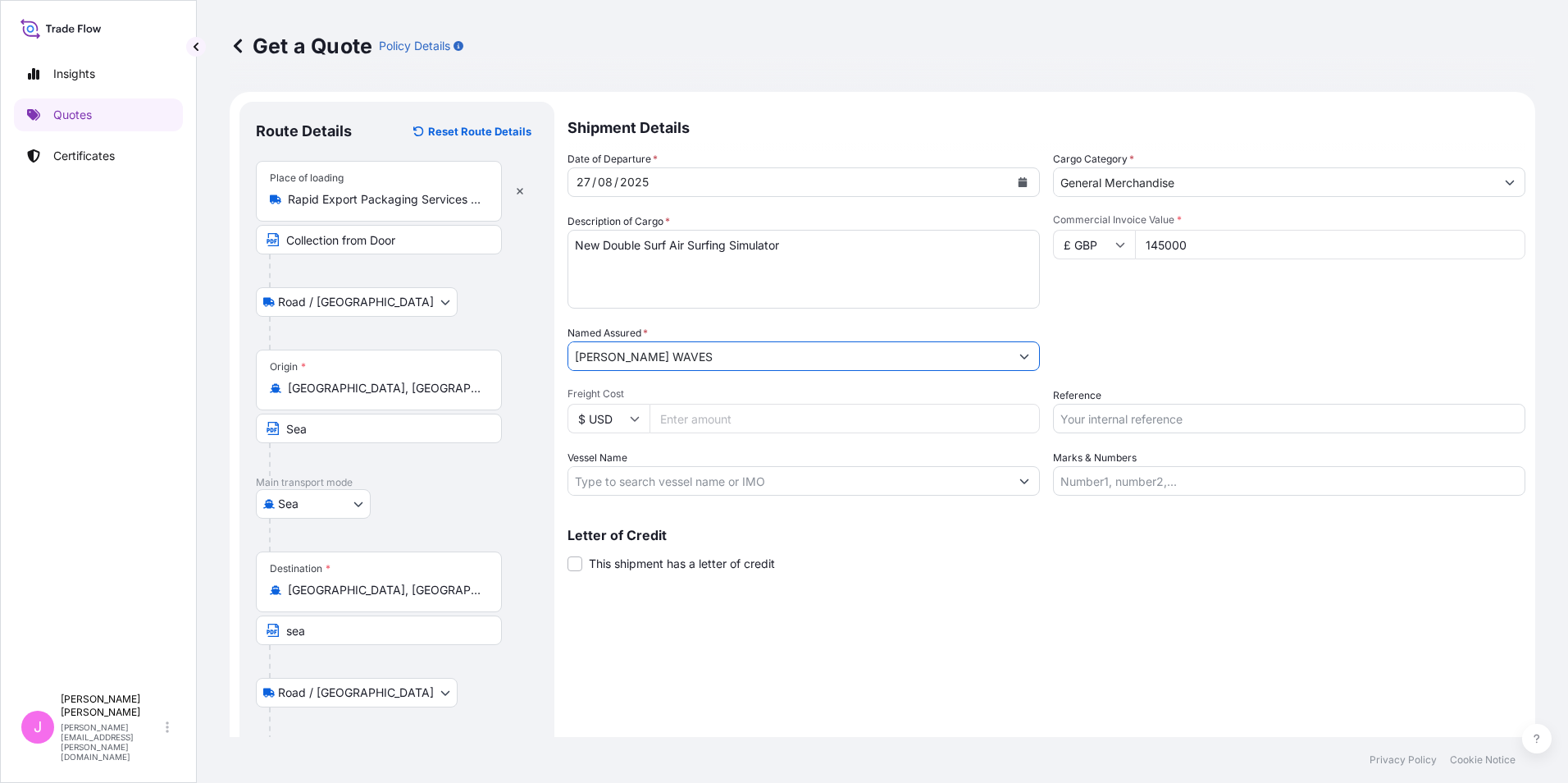
type input "MURPHY WAVES"
click at [634, 416] on icon at bounding box center [635, 418] width 10 height 10
click at [615, 498] on div "£ GBP" at bounding box center [608, 497] width 69 height 31
type input "£ GBP"
click at [701, 420] on input "Freight Cost" at bounding box center [844, 418] width 390 height 30
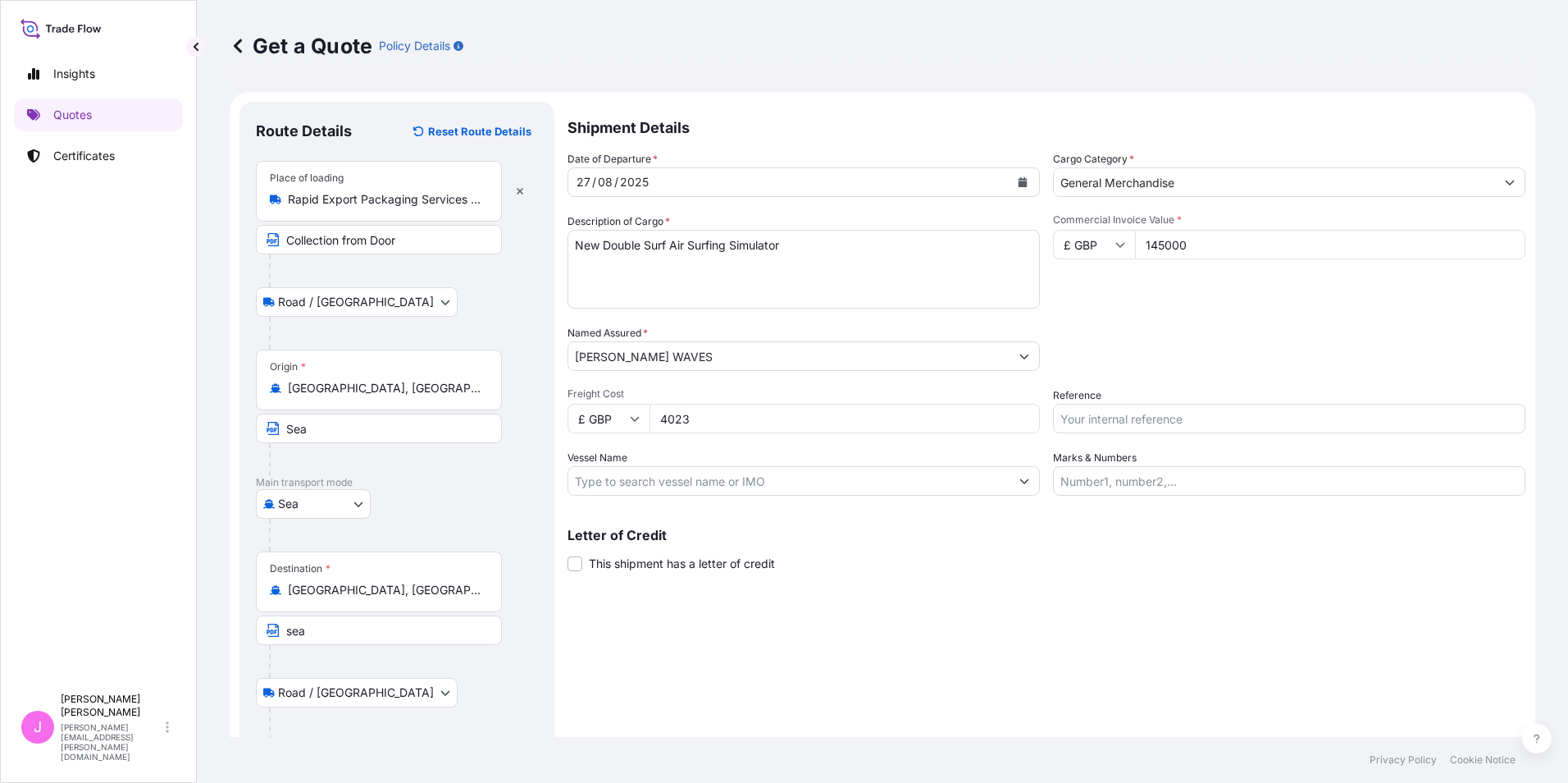
type input "4023"
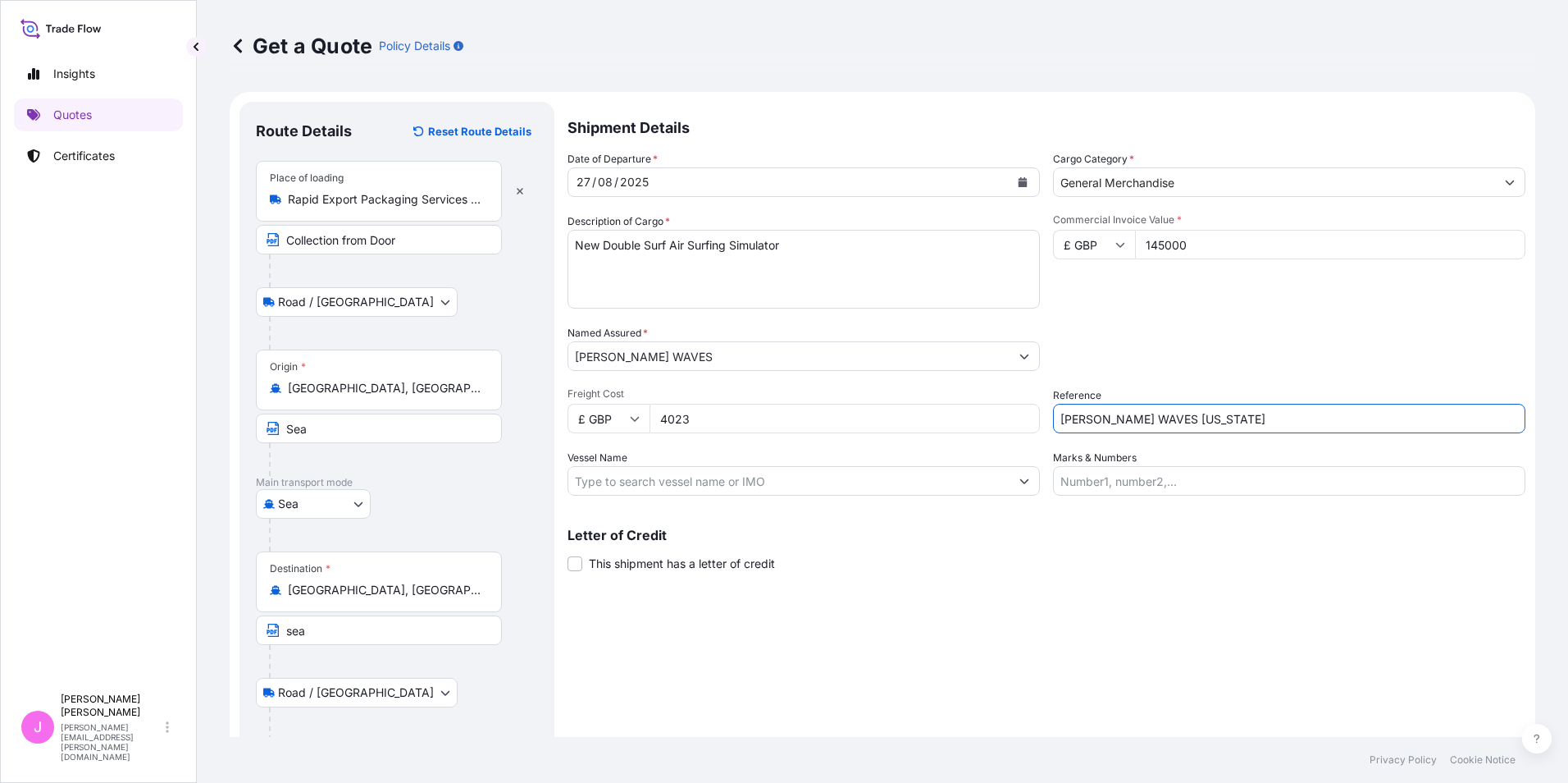
type input "MURPHY WAVES TEXAS"
click at [742, 486] on input "Vessel Name" at bounding box center [788, 481] width 441 height 30
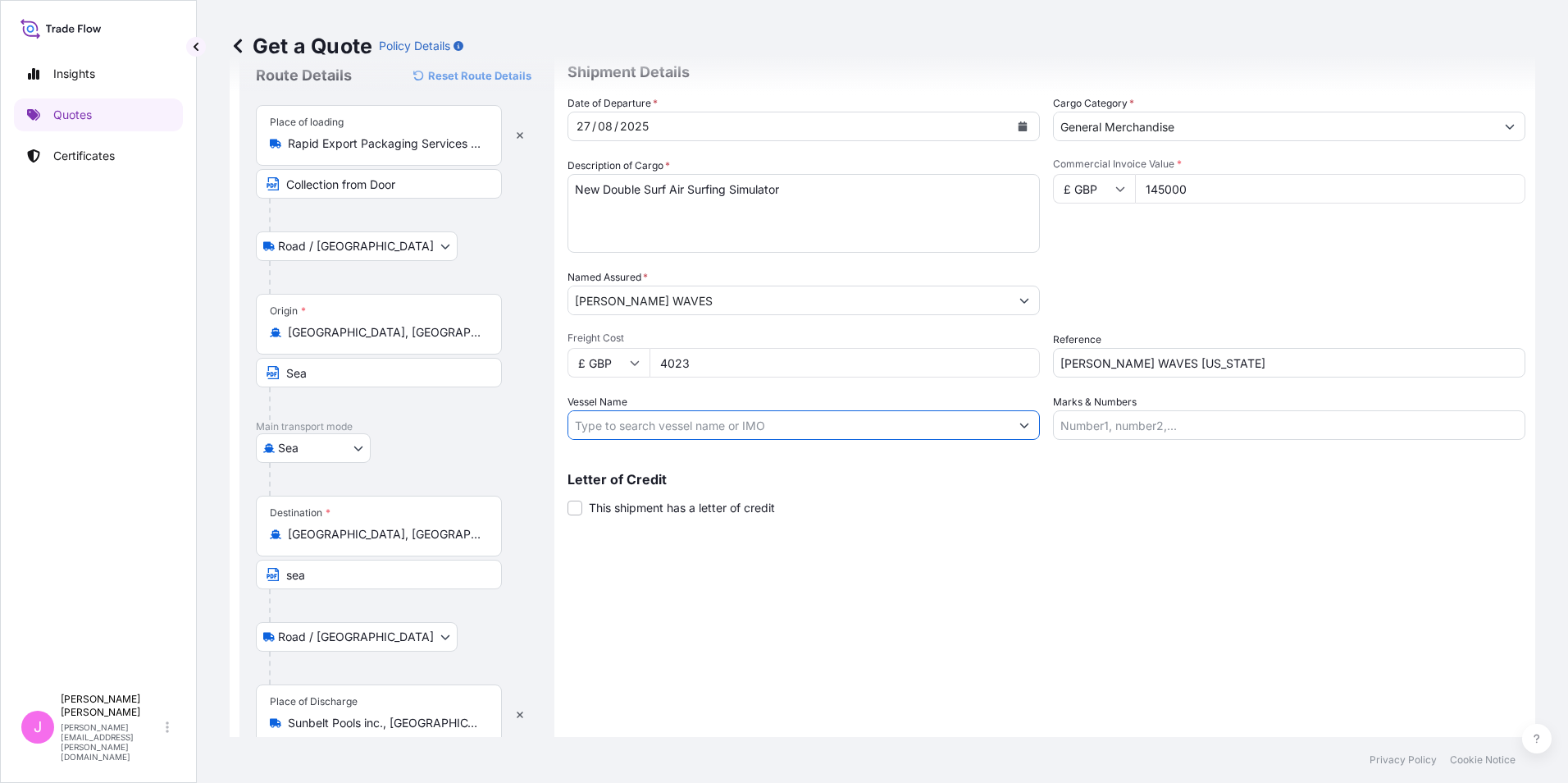
scroll to position [124, 0]
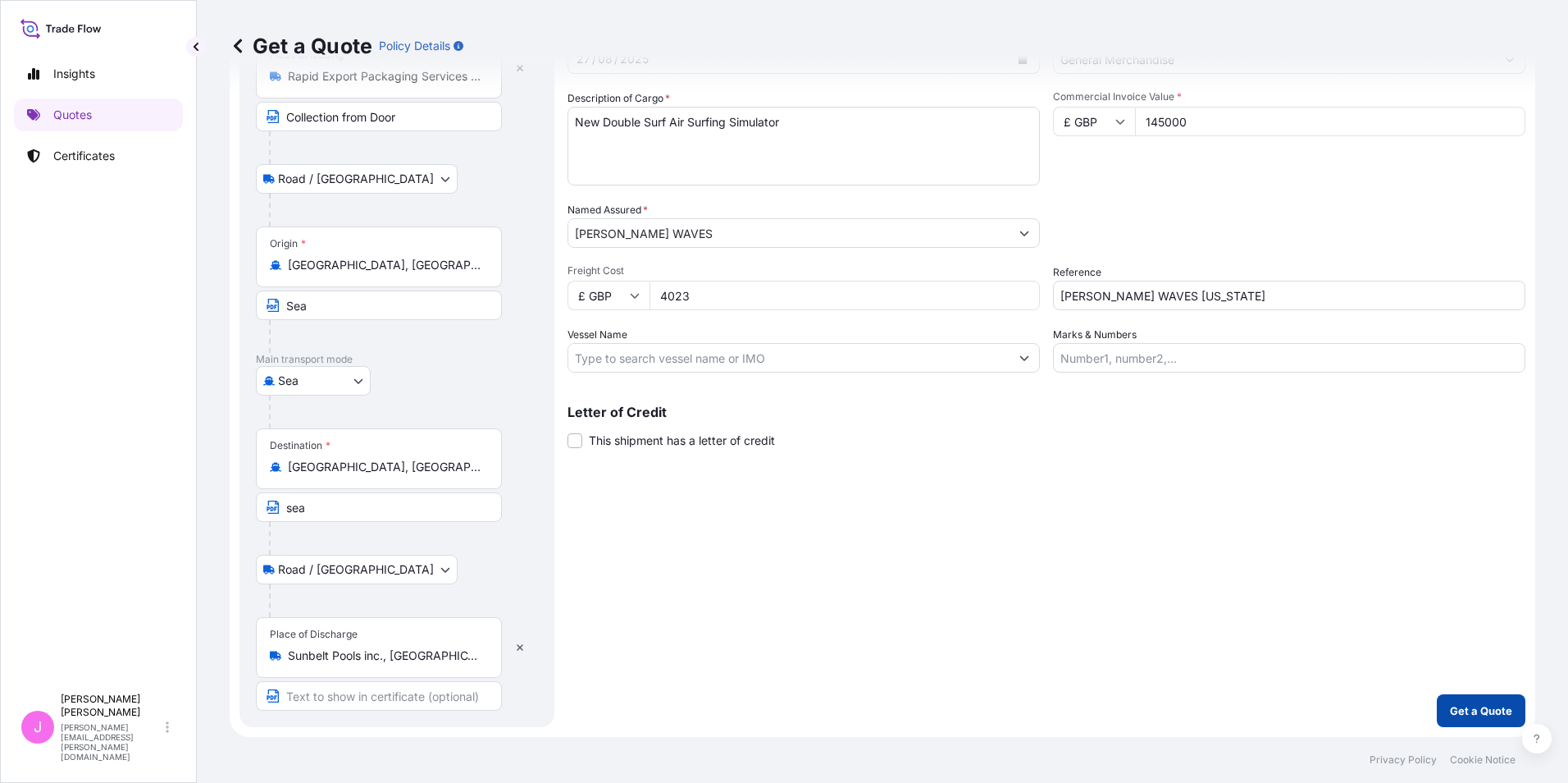
click at [1493, 716] on p "Get a Quote" at bounding box center [1480, 710] width 63 height 16
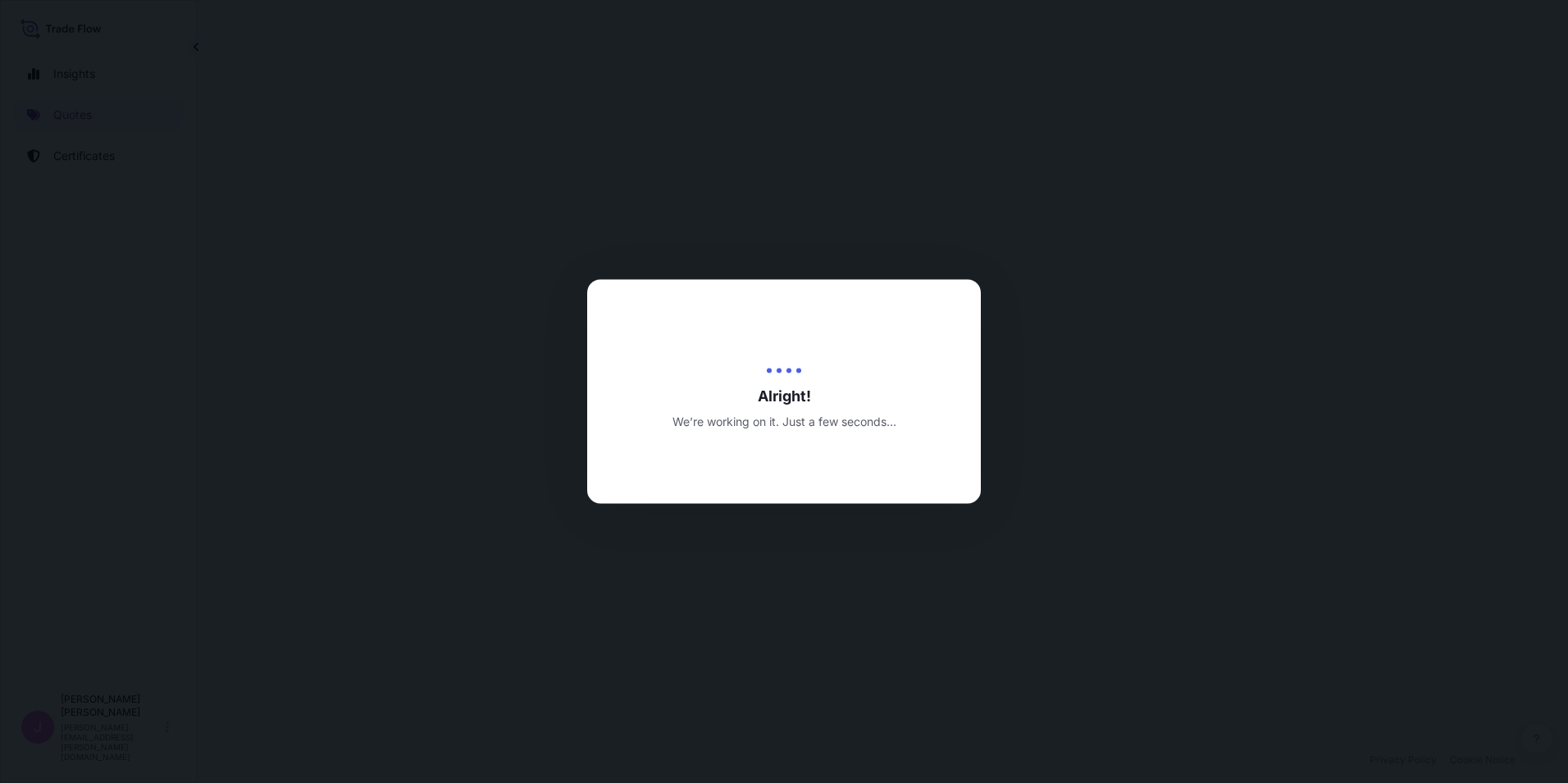
select select "Road / Inland"
select select "Sea"
select select "Road / Inland"
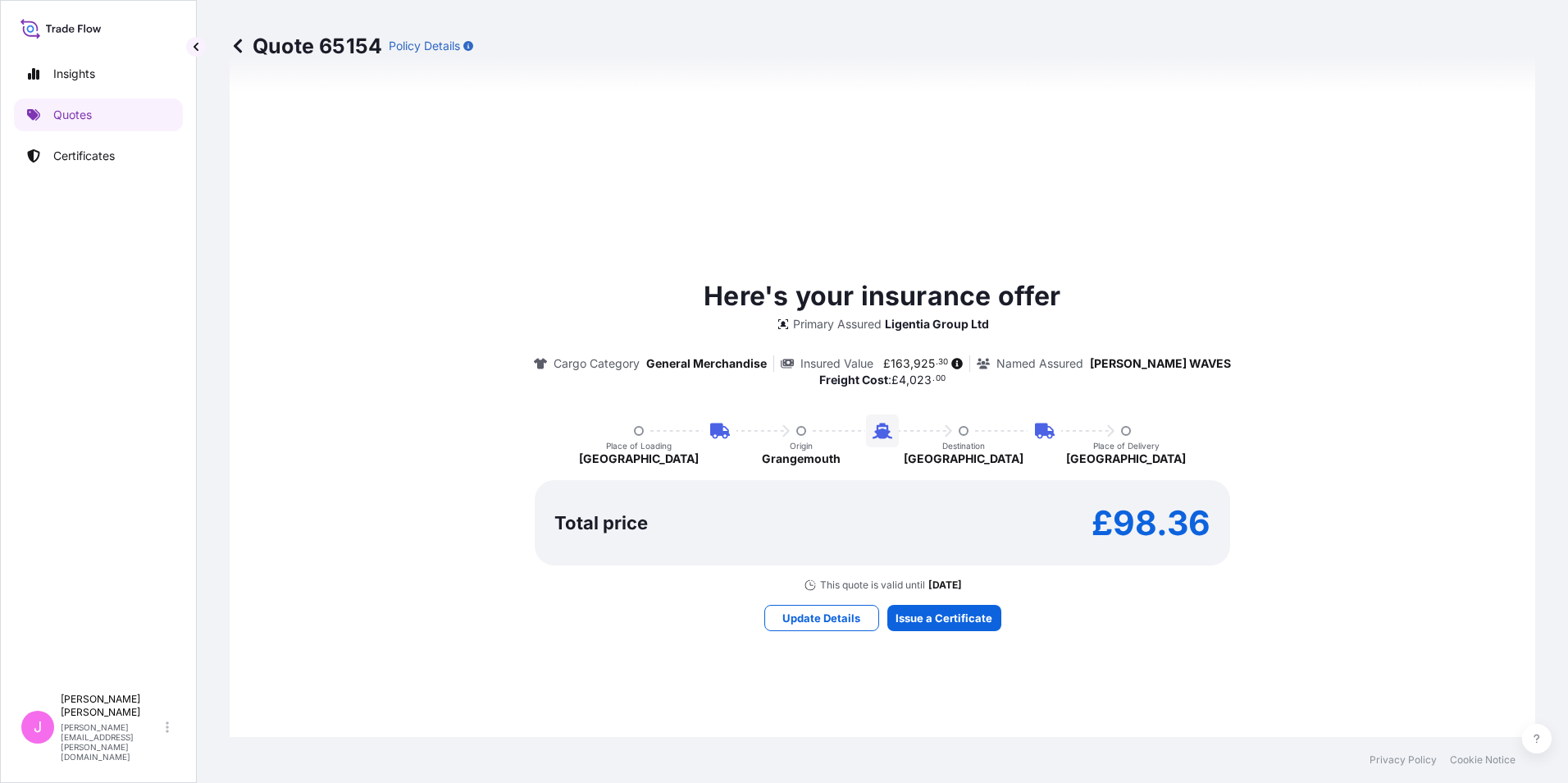
scroll to position [1034, 0]
